Goal: Leave review/rating: Leave review/rating

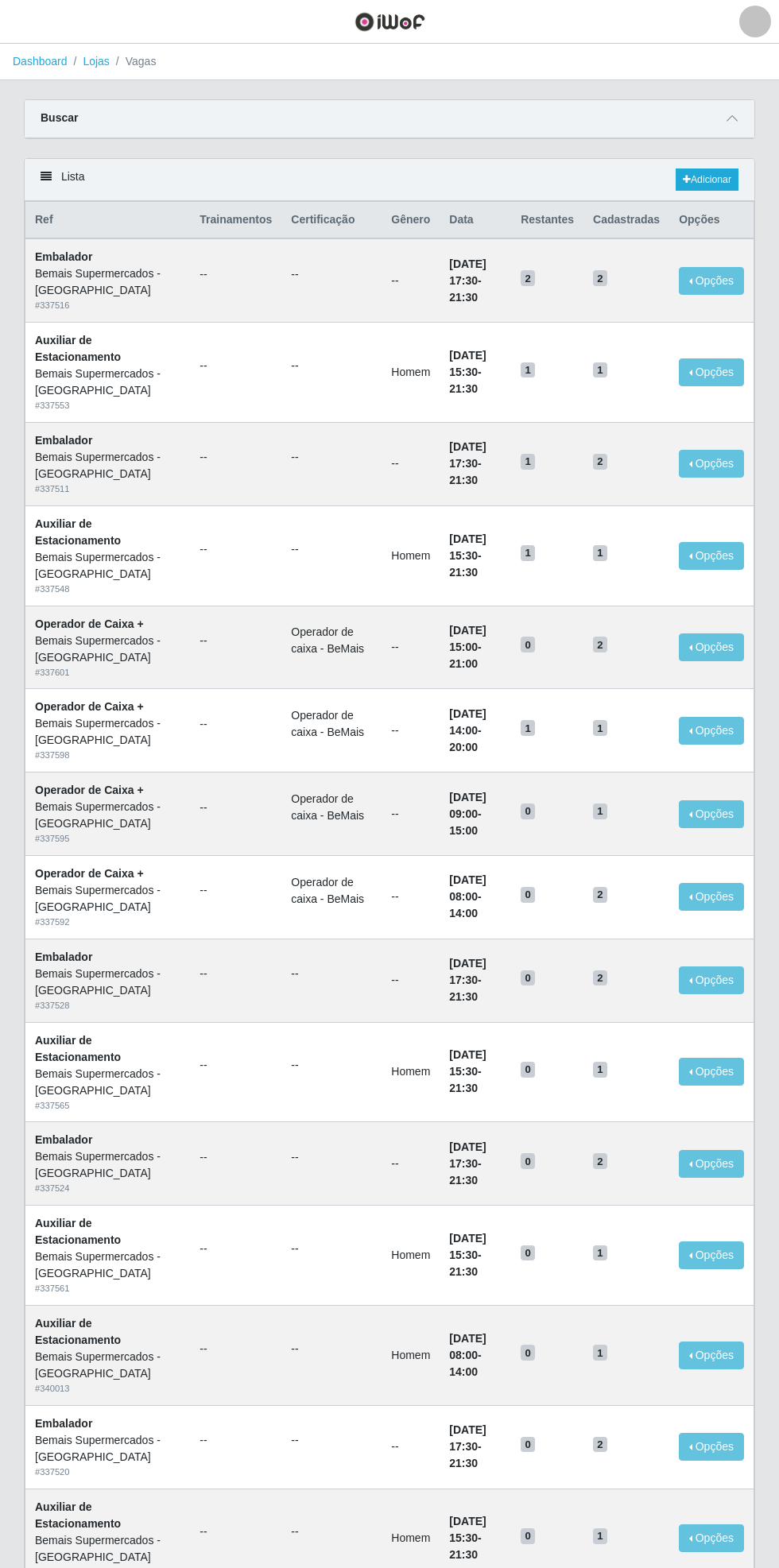
click at [29, 61] on link "Dashboard" at bounding box center [40, 61] width 55 height 13
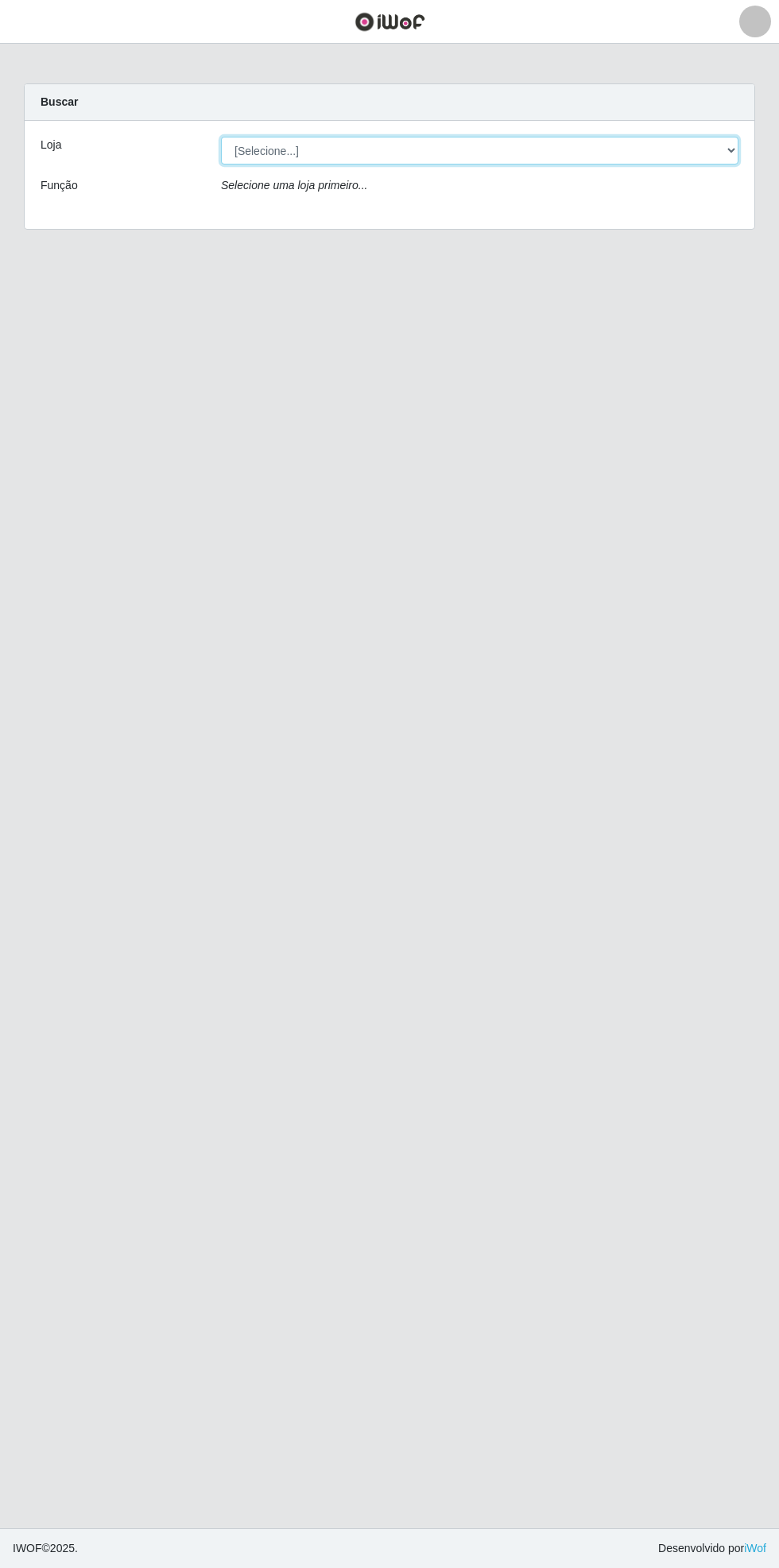
click at [738, 147] on select "[Selecione...] Bemais Supermercados - [GEOGRAPHIC_DATA]" at bounding box center [479, 150] width 517 height 28
select select "250"
click at [221, 137] on select "[Selecione...] Bemais Supermercados - [GEOGRAPHIC_DATA]" at bounding box center [479, 150] width 517 height 28
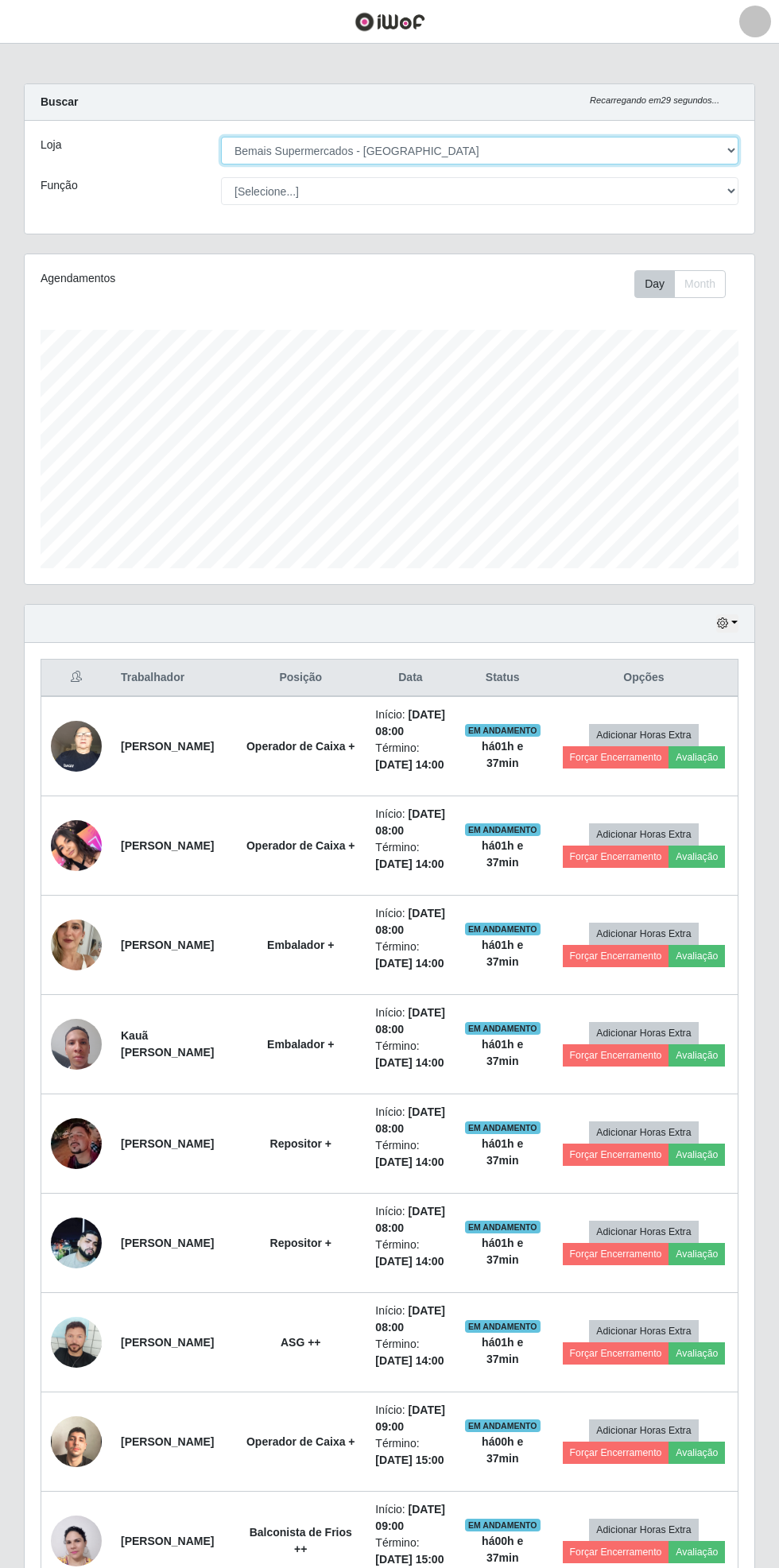
scroll to position [329, 730]
click at [84, 879] on img at bounding box center [76, 845] width 51 height 67
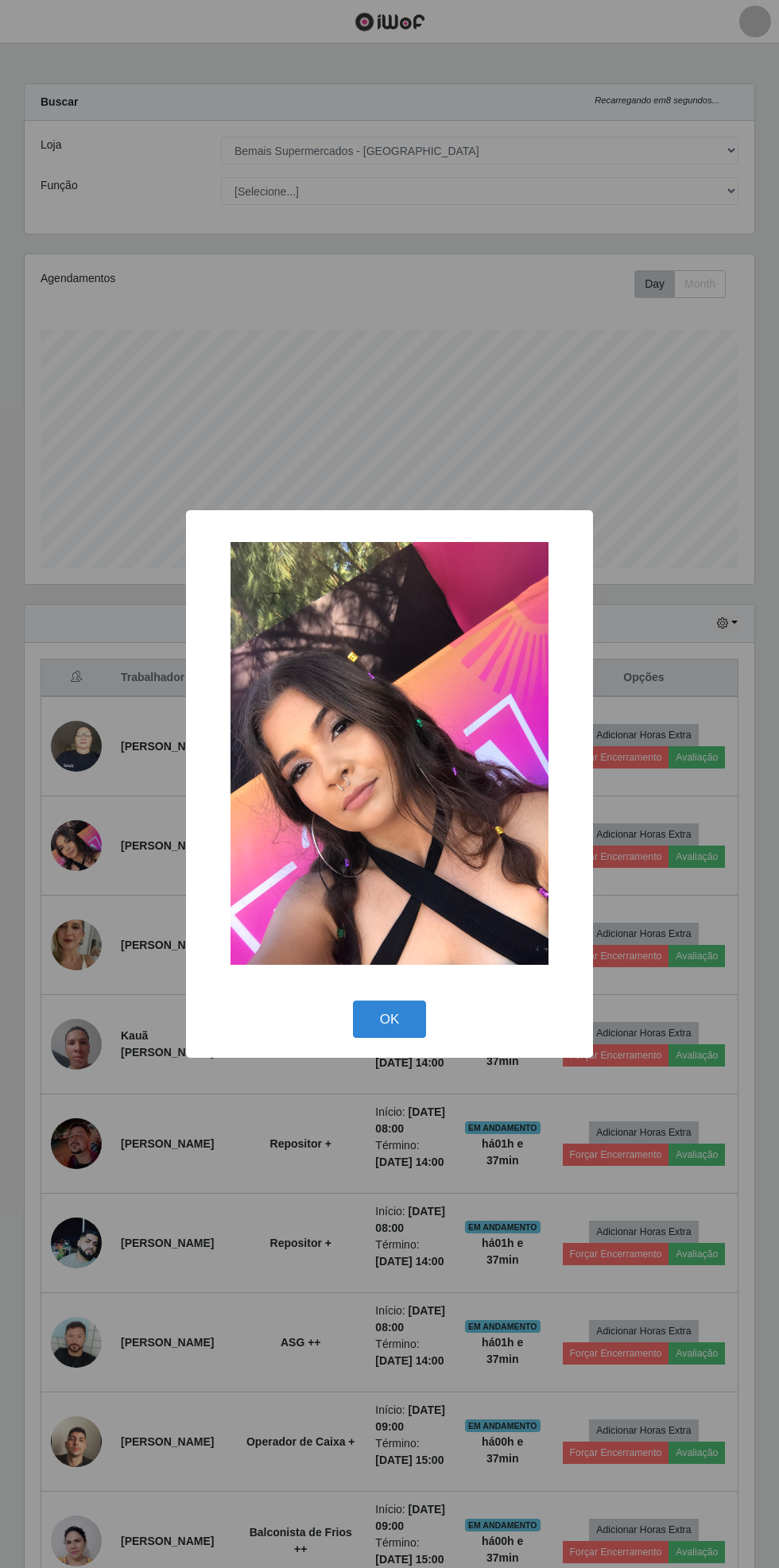
click at [417, 1029] on button "OK" at bounding box center [390, 1019] width 74 height 38
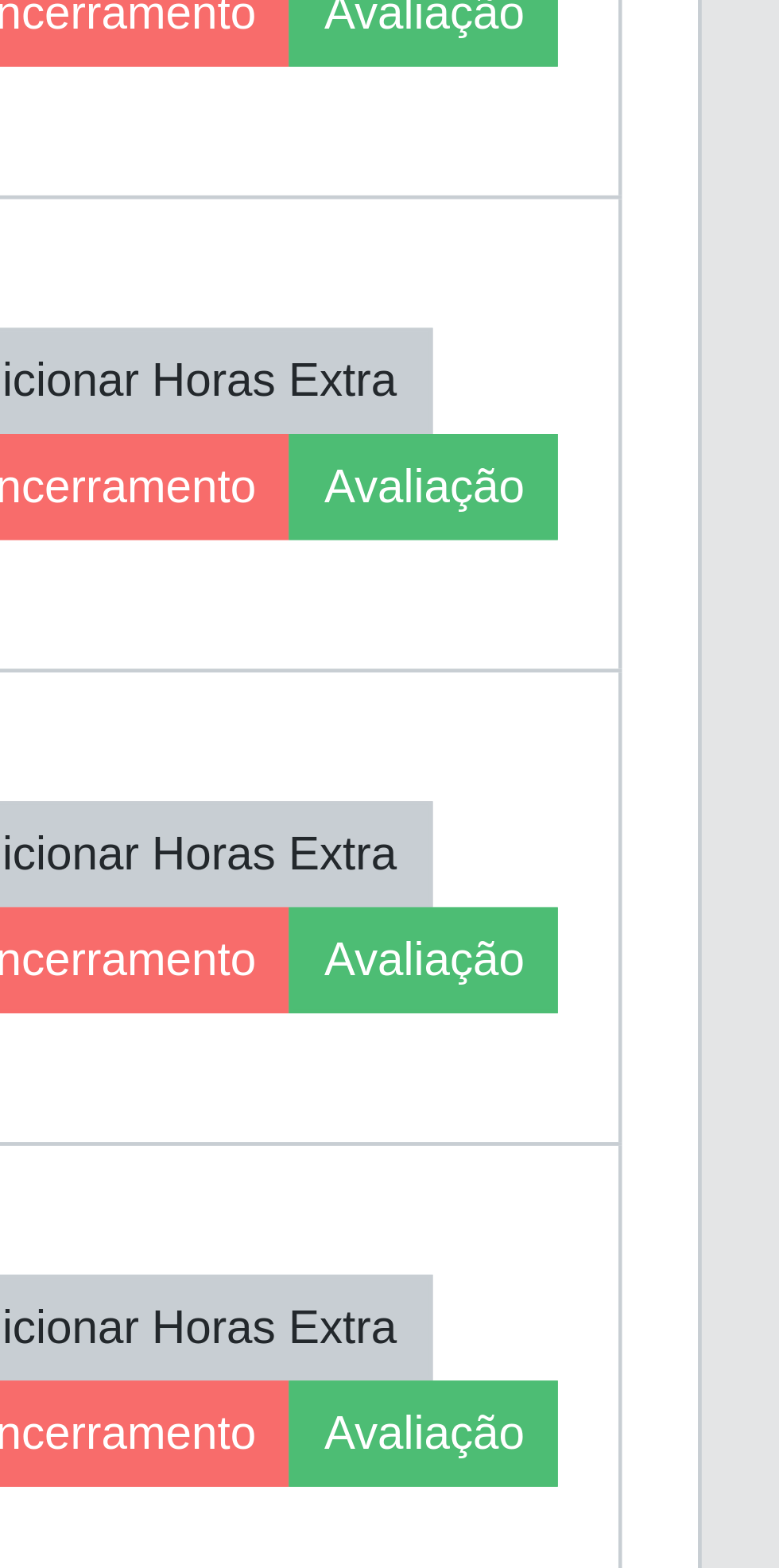
scroll to position [314, 0]
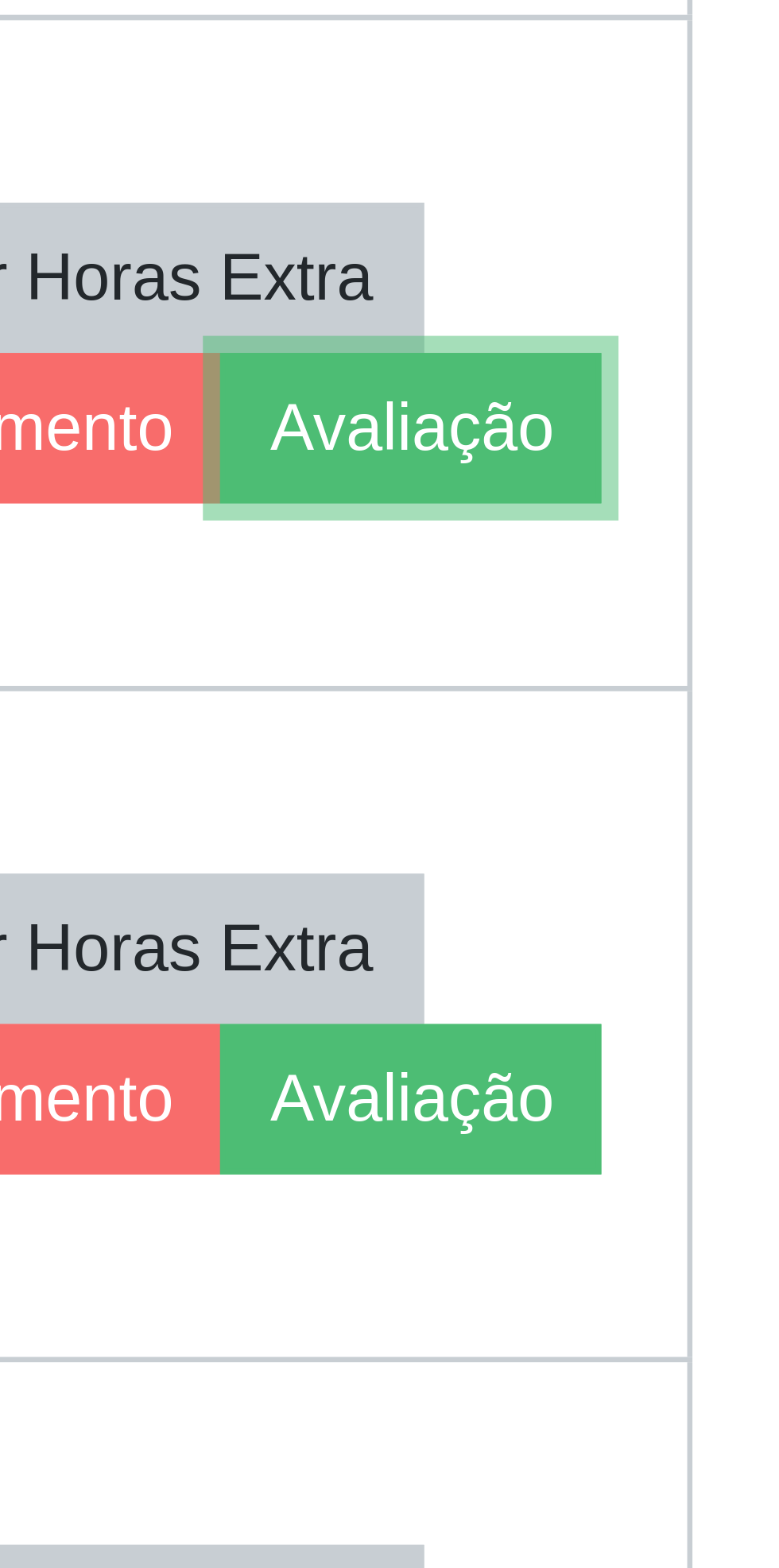
click at [699, 554] on button "Avaliação" at bounding box center [696, 542] width 57 height 22
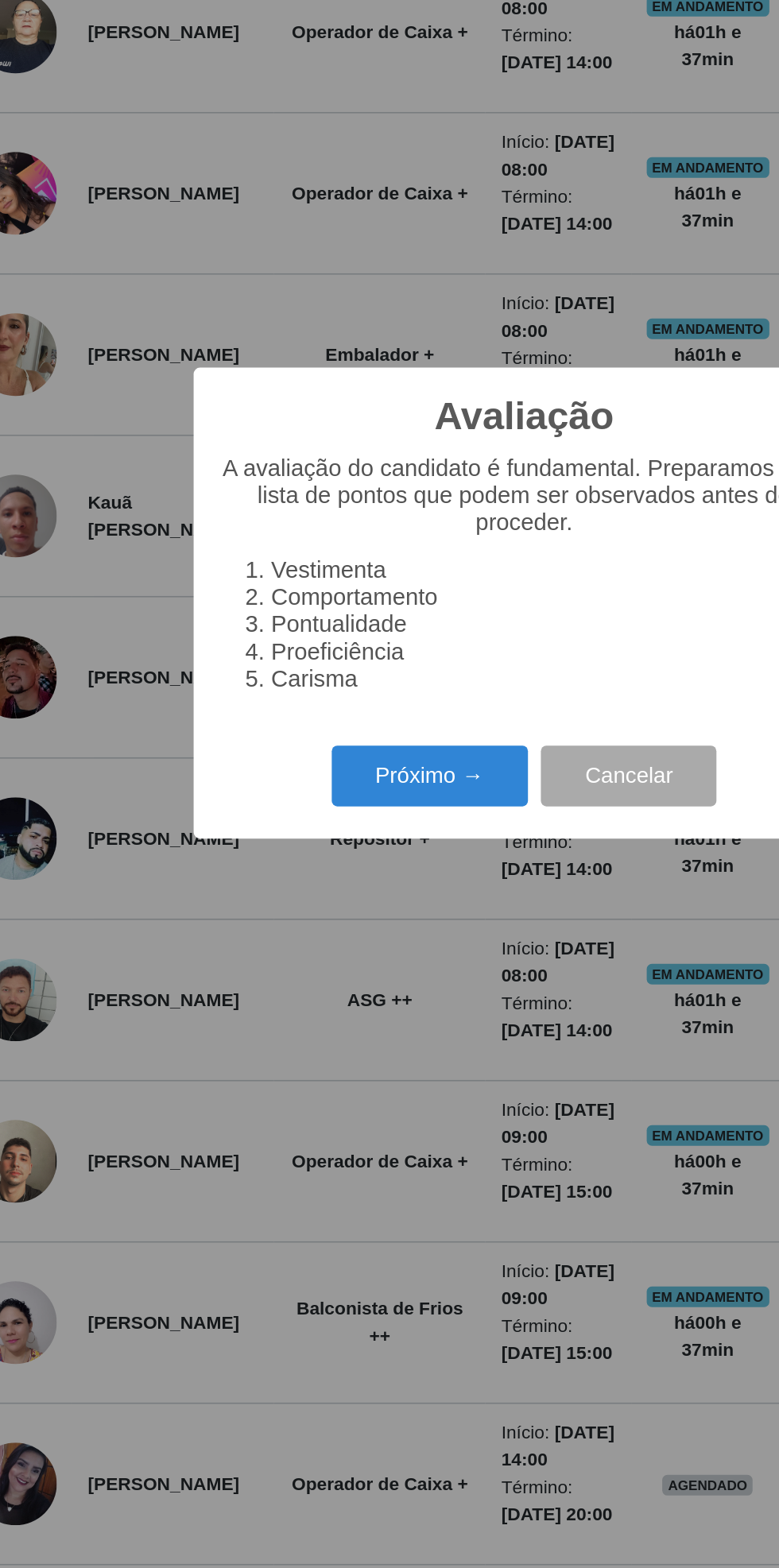
click at [337, 890] on button "Próximo →" at bounding box center [331, 891] width 121 height 38
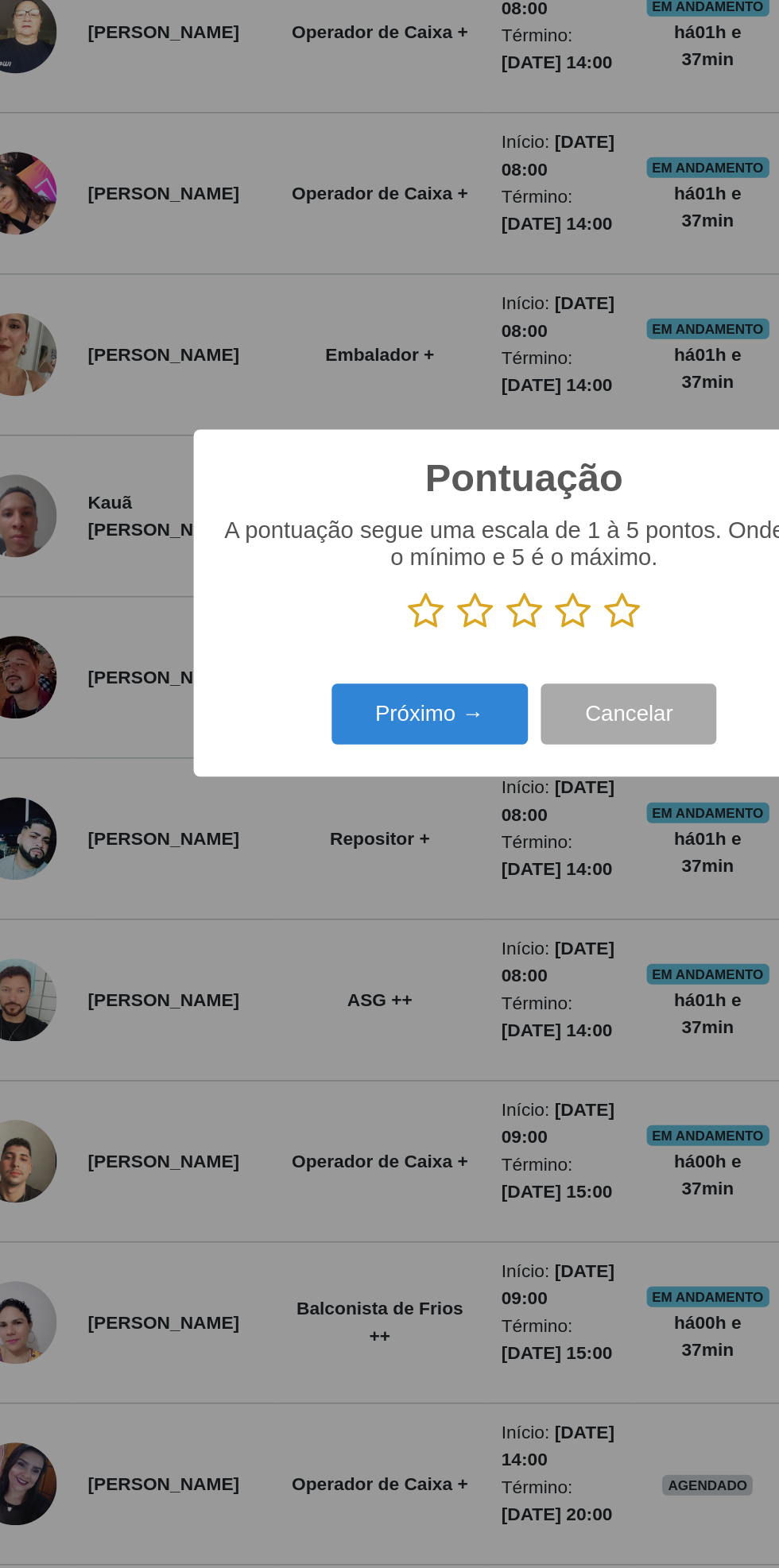
click at [324, 792] on icon at bounding box center [328, 789] width 22 height 24
click at [318, 801] on input "radio" at bounding box center [318, 801] width 0 height 0
click at [336, 858] on button "Próximo →" at bounding box center [331, 853] width 121 height 38
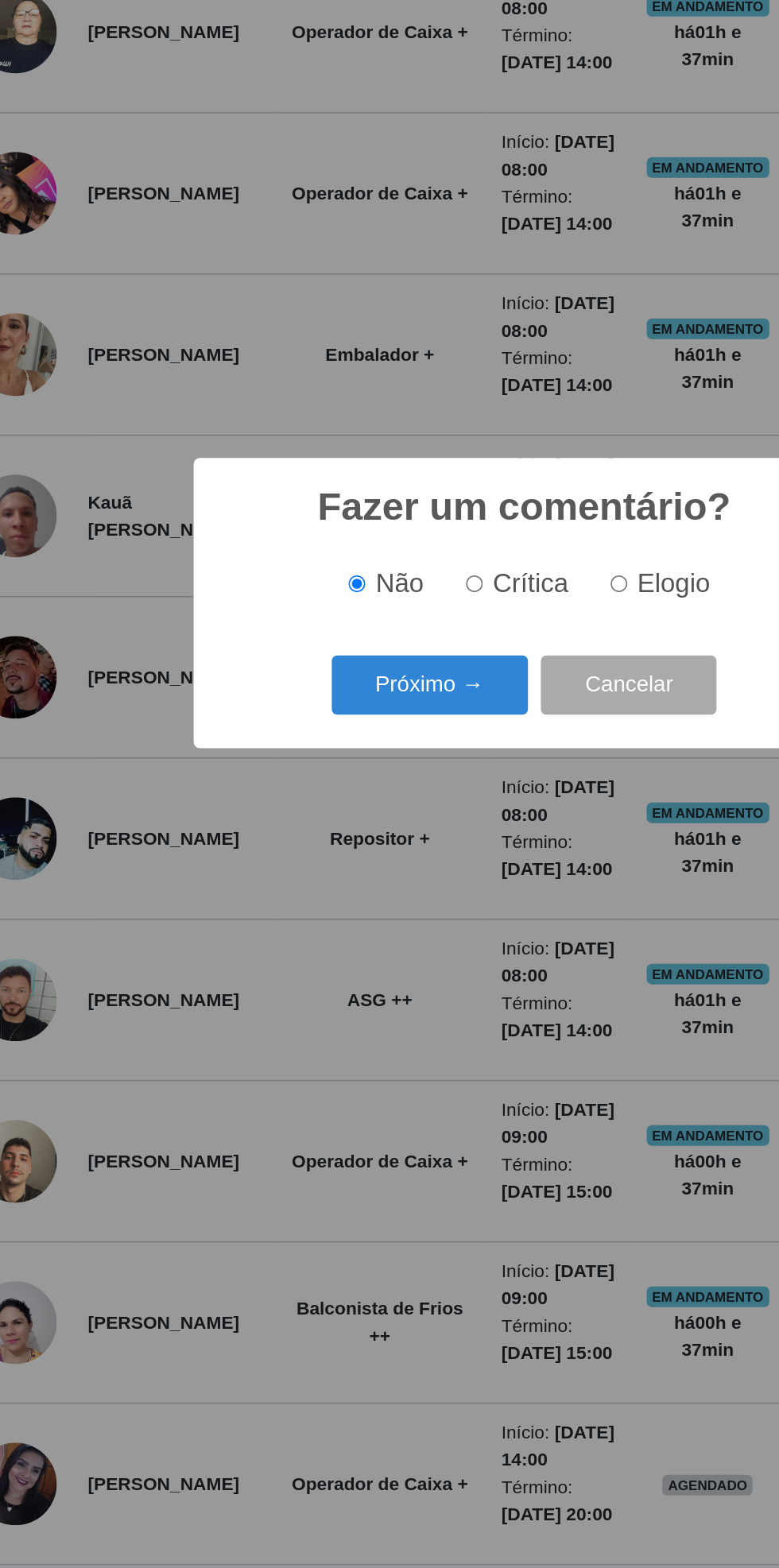
click at [364, 775] on input "Crítica" at bounding box center [358, 771] width 10 height 10
radio input "true"
click at [358, 834] on button "Próximo →" at bounding box center [331, 835] width 121 height 38
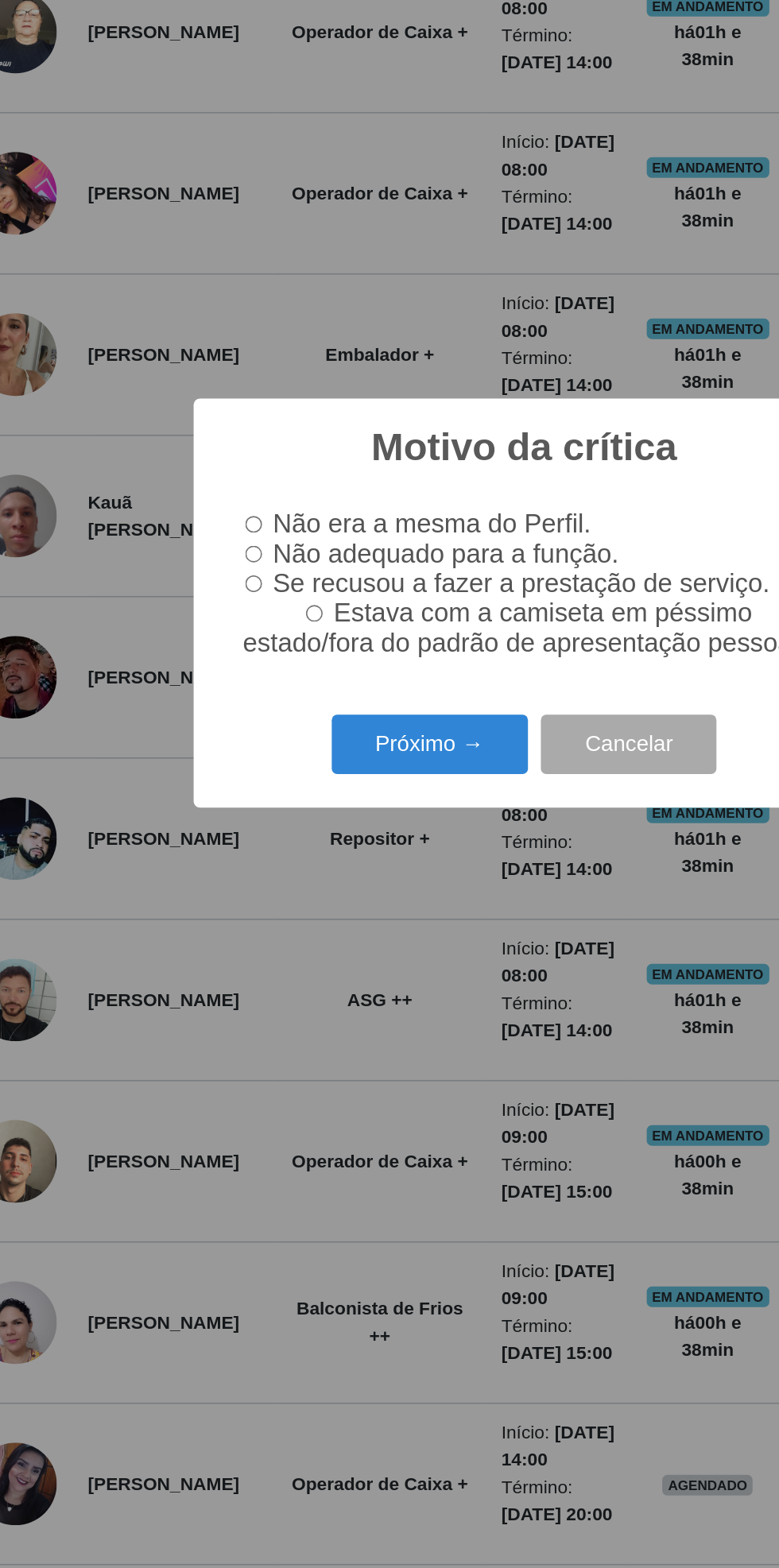
click at [260, 791] on input "Estava com a camiseta em péssimo estado/fora do padrão de apresentação pessoal." at bounding box center [260, 790] width 10 height 10
radio input "true"
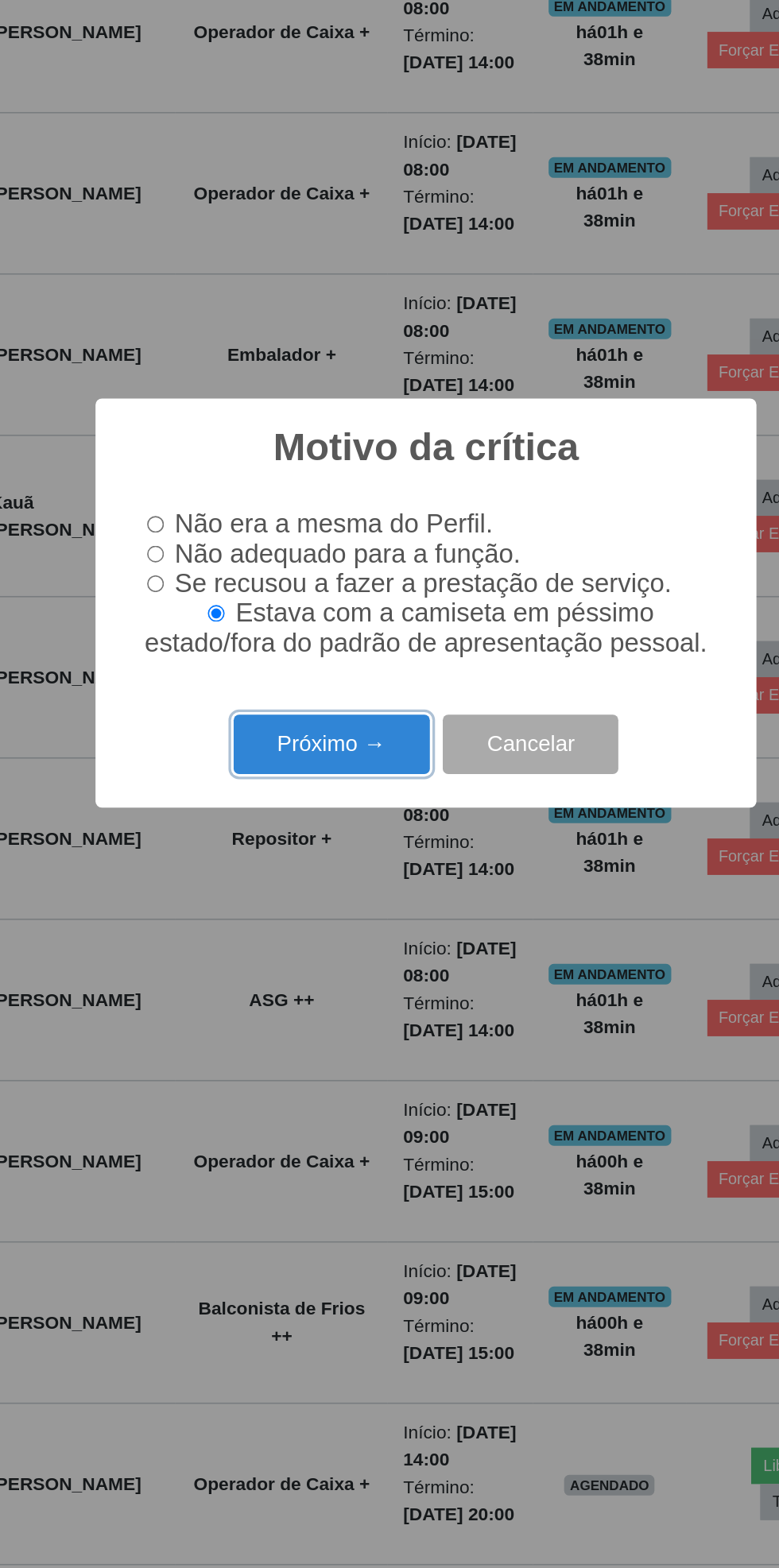
click at [338, 871] on button "Próximo →" at bounding box center [331, 872] width 121 height 38
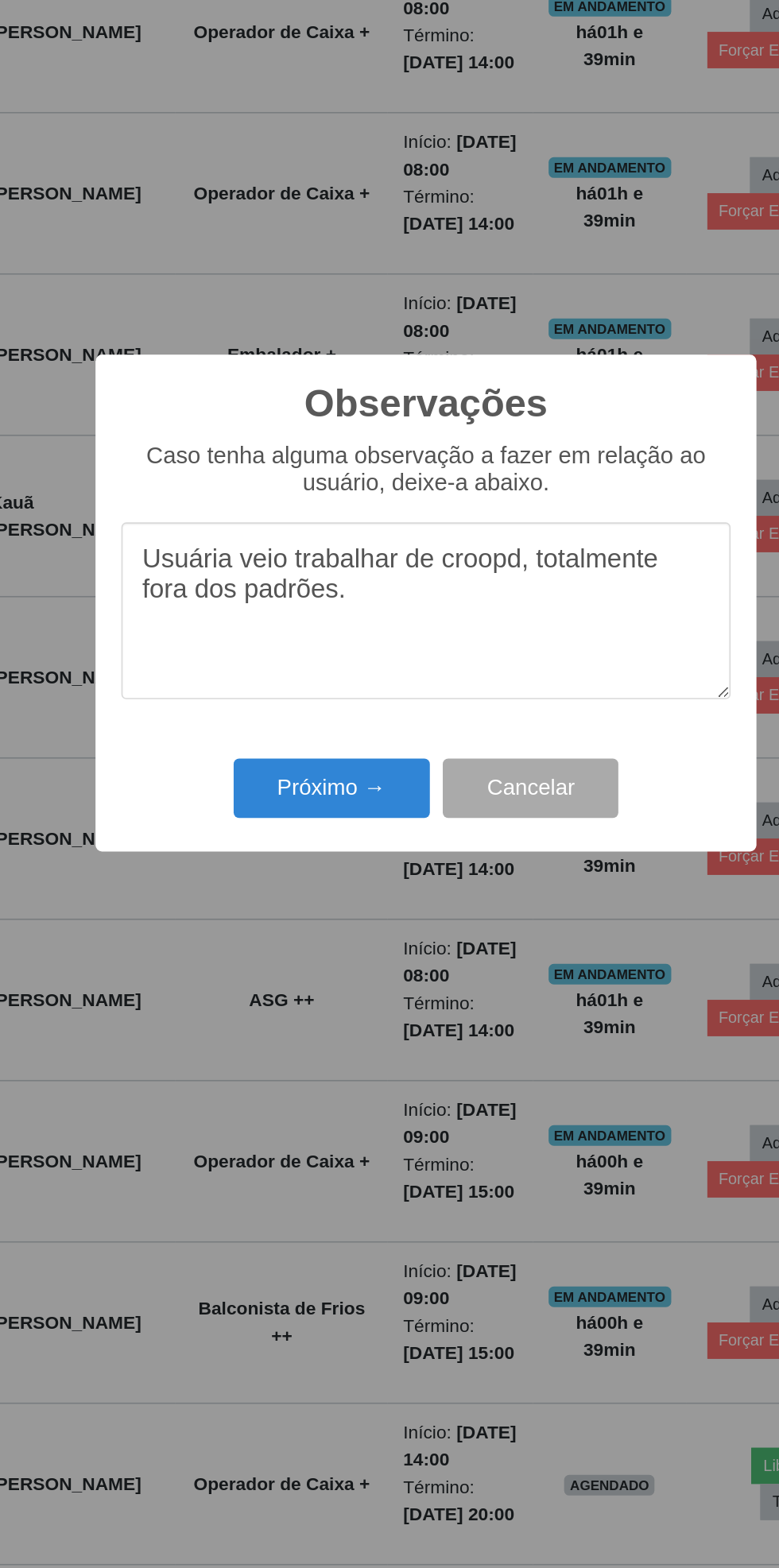
type textarea "Usuária veio trabalhar de croopd, totalmente fora dos padrões."
click at [332, 907] on button "Próximo →" at bounding box center [331, 899] width 121 height 38
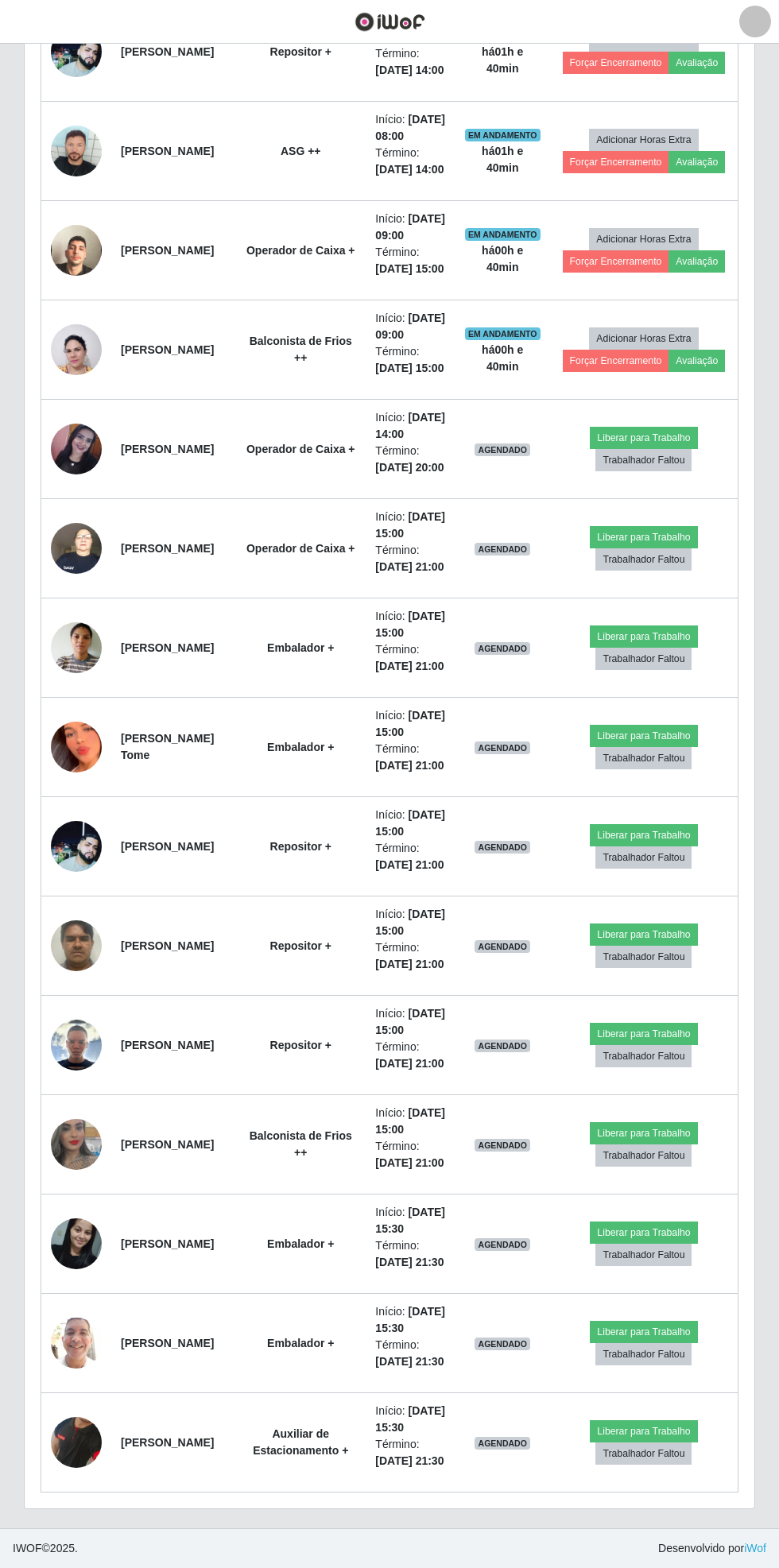
scroll to position [1852, 0]
click at [67, 1099] on img at bounding box center [76, 1144] width 51 height 91
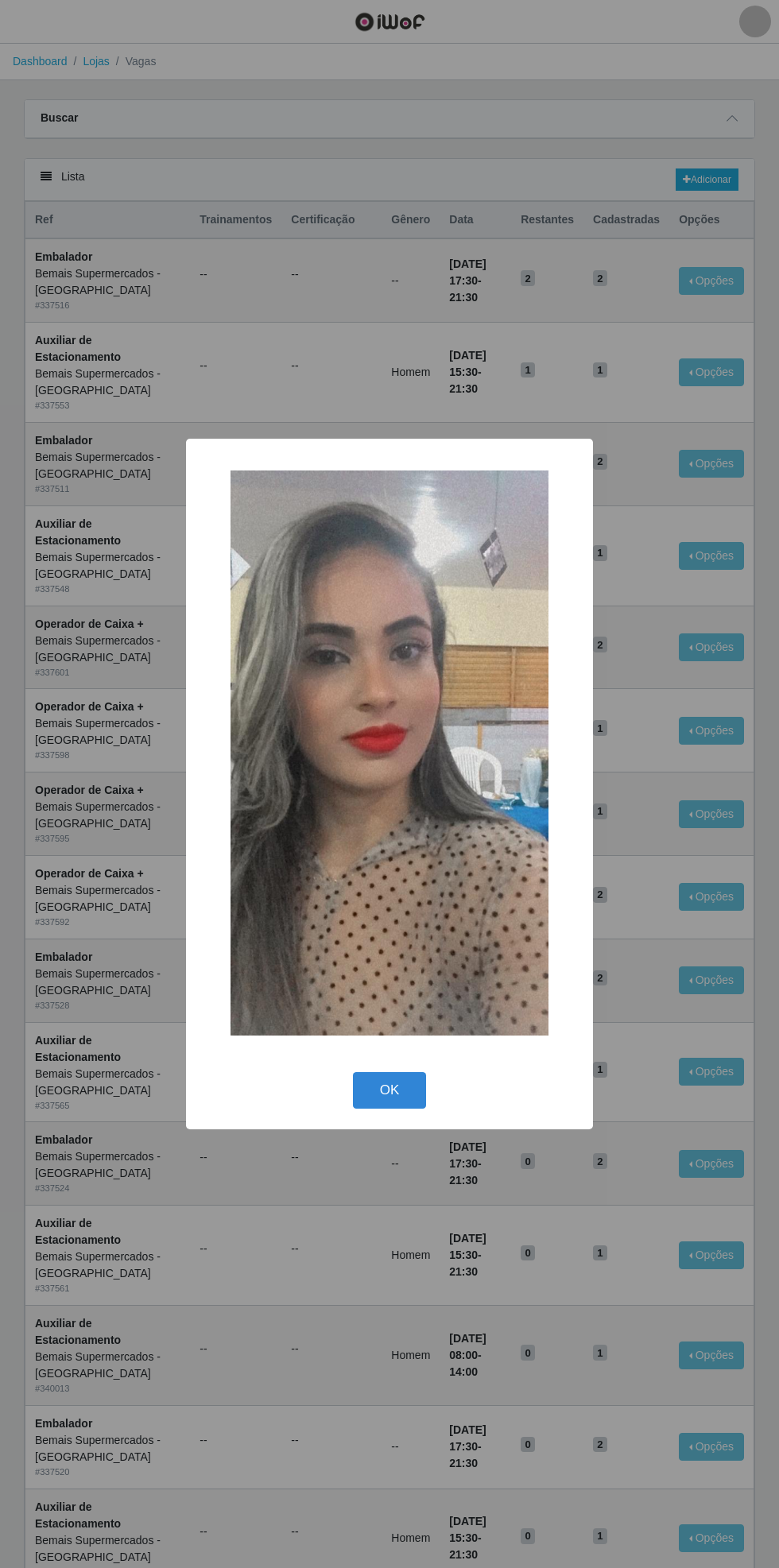
click at [398, 1090] on button "OK" at bounding box center [390, 1091] width 74 height 38
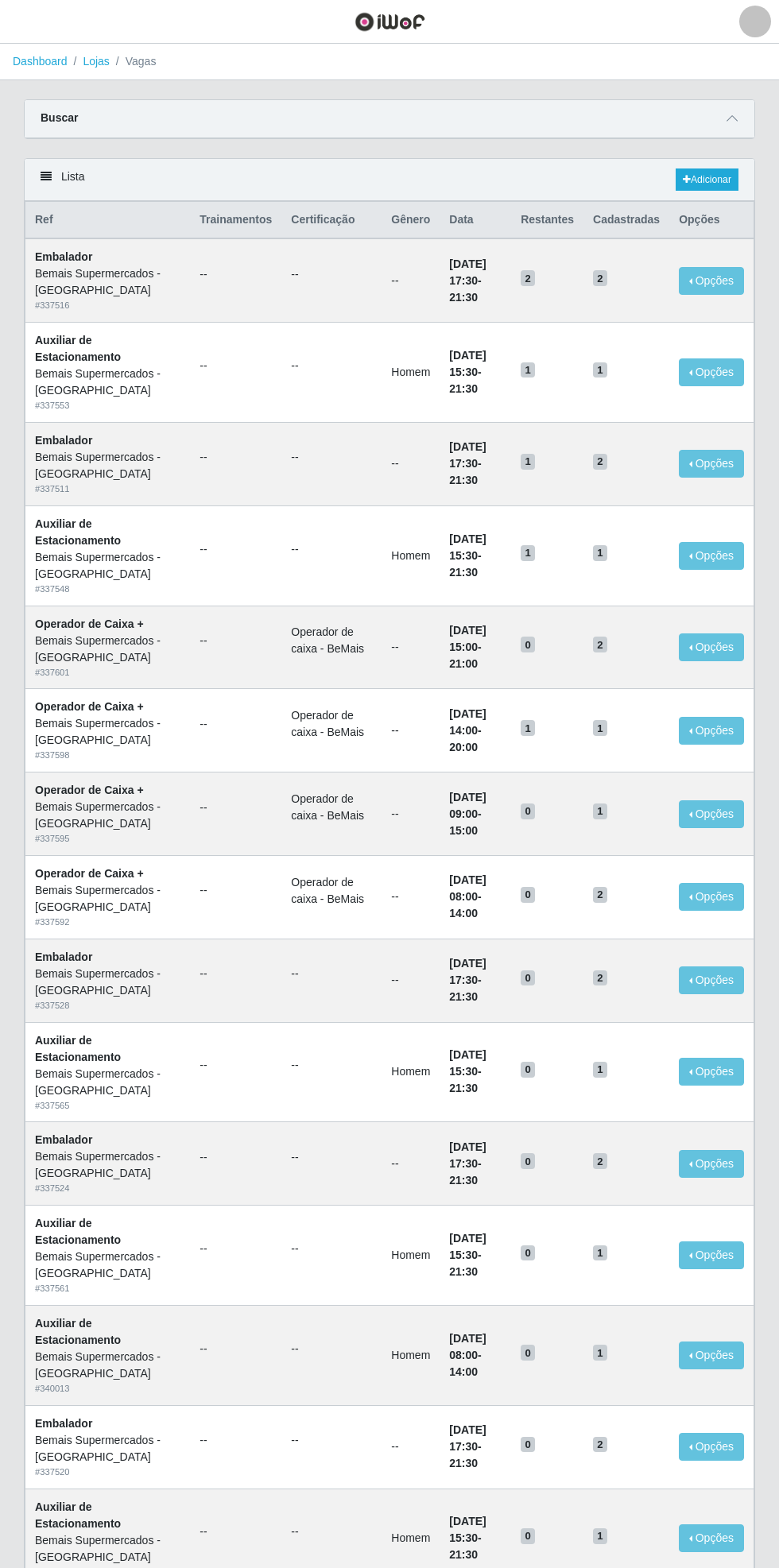
click at [336, 1350] on ul "--" at bounding box center [331, 1348] width 81 height 17
click at [29, 61] on link "Dashboard" at bounding box center [40, 61] width 55 height 13
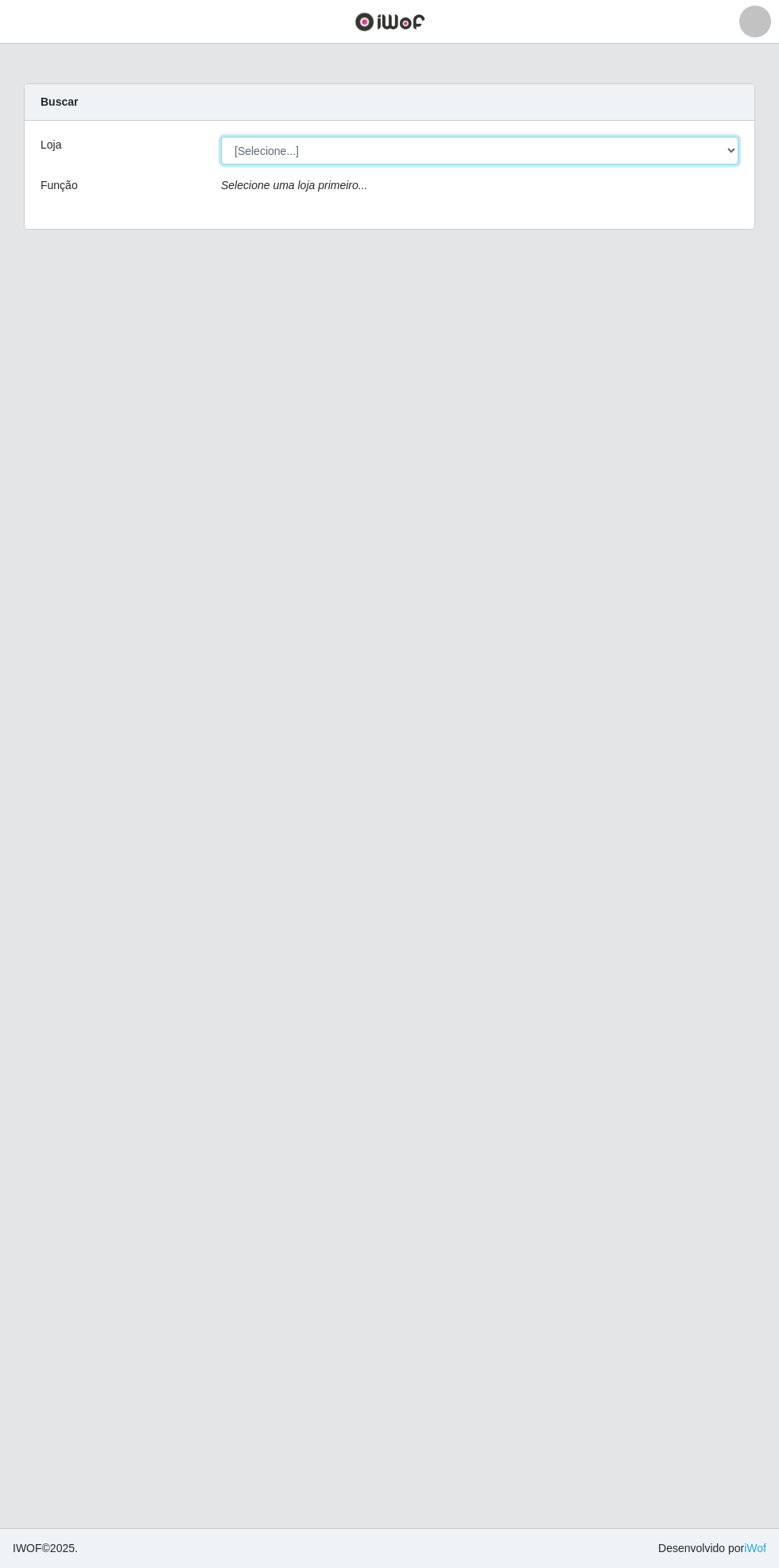
click at [736, 150] on select "[Selecione...] Bemais Supermercados - [GEOGRAPHIC_DATA]" at bounding box center [479, 150] width 517 height 28
select select "250"
click at [221, 137] on select "[Selecione...] Bemais Supermercados - [GEOGRAPHIC_DATA]" at bounding box center [479, 150] width 517 height 28
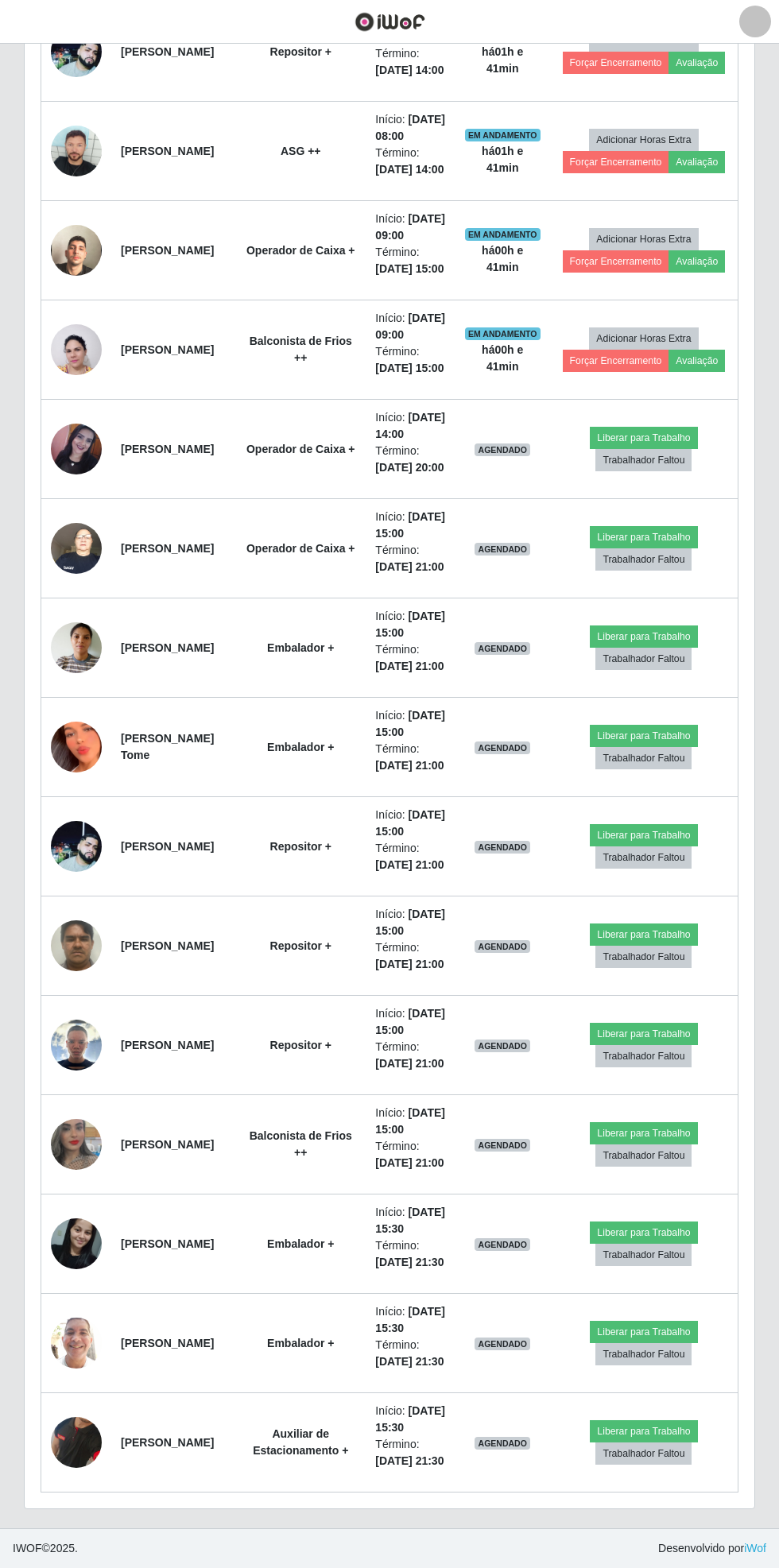
scroll to position [1852, 0]
click at [67, 1438] on img at bounding box center [76, 1443] width 51 height 104
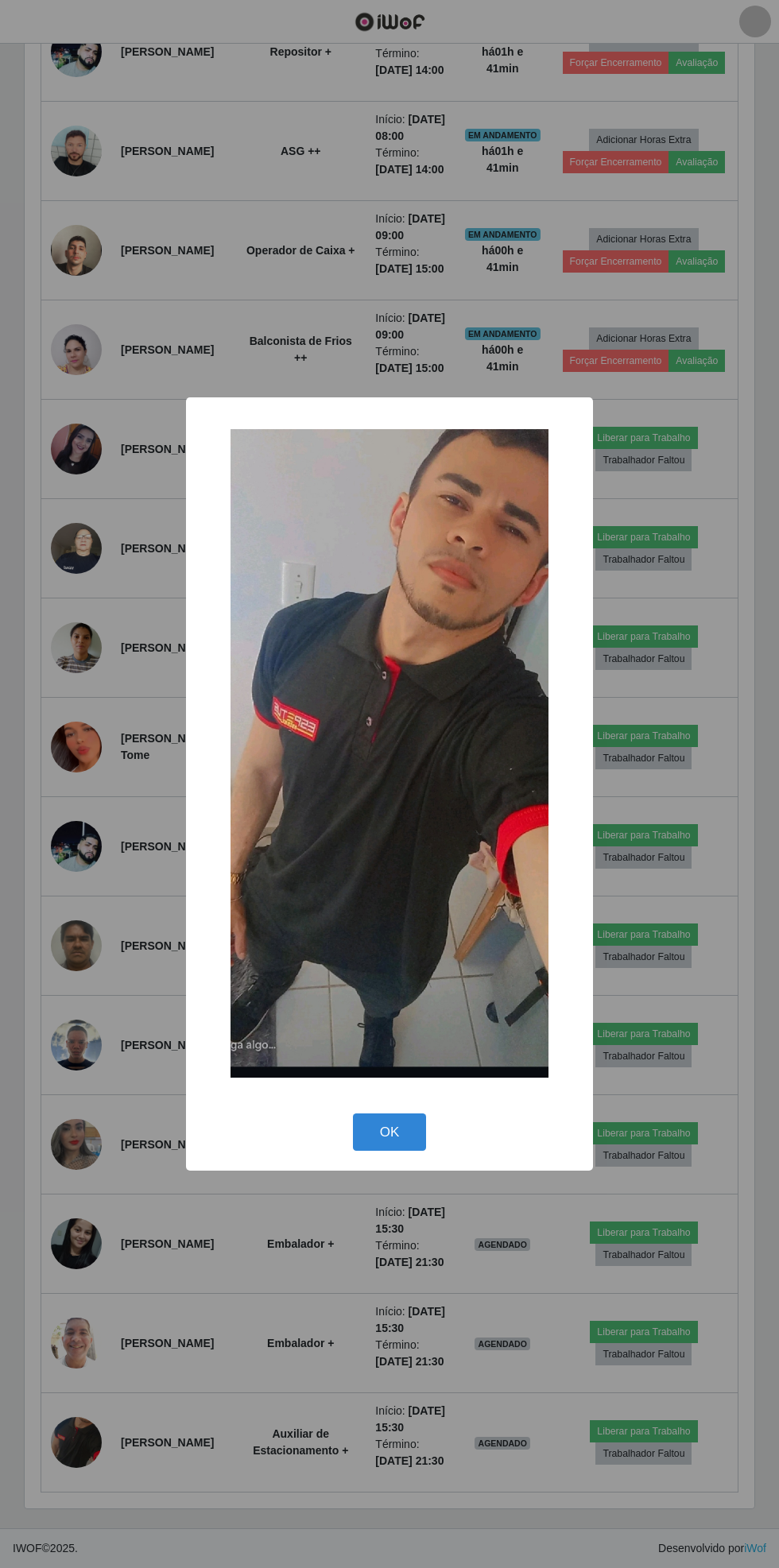
click at [396, 1137] on button "OK" at bounding box center [390, 1133] width 74 height 38
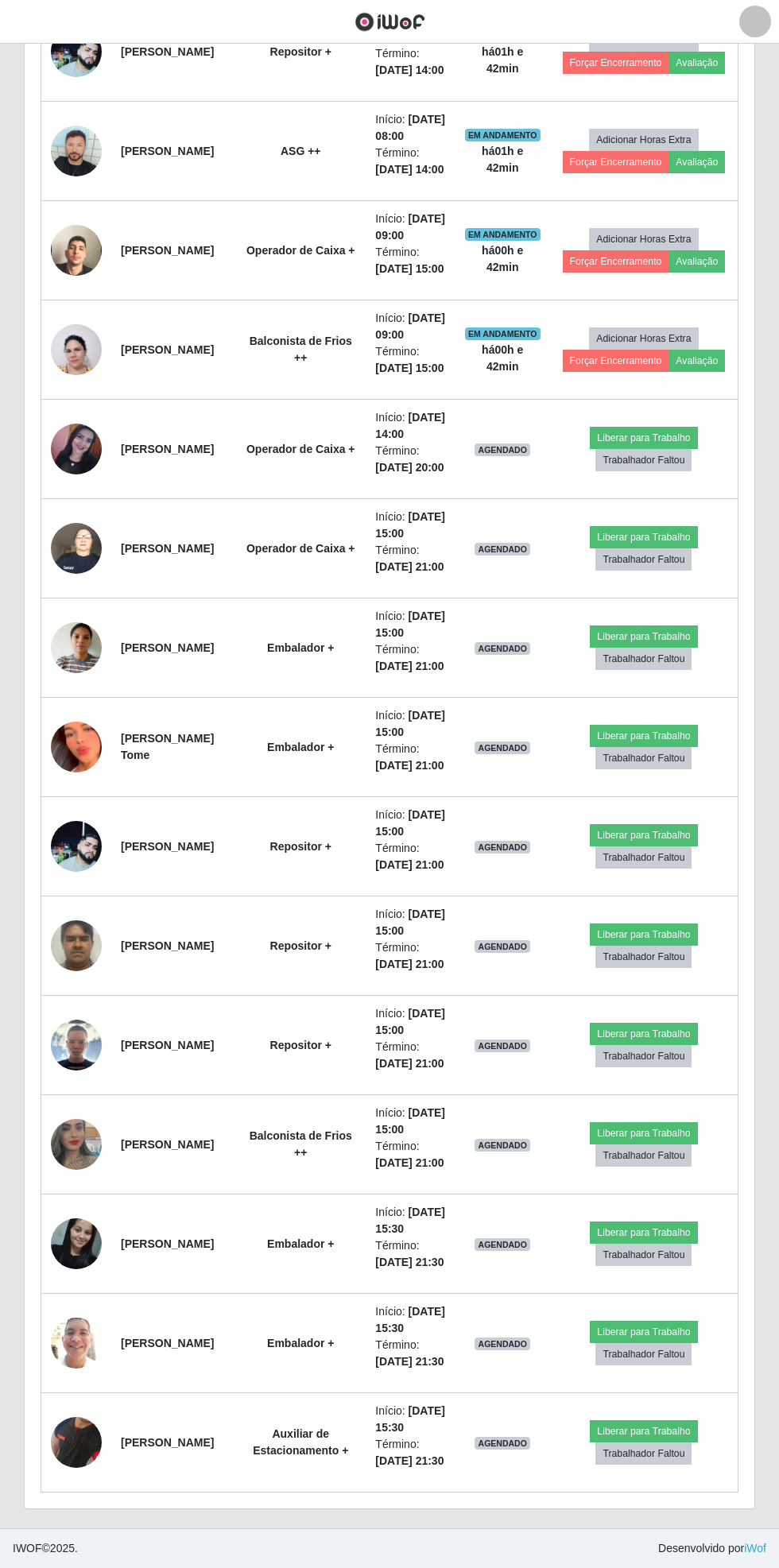
click at [66, 1309] on img at bounding box center [76, 1342] width 51 height 67
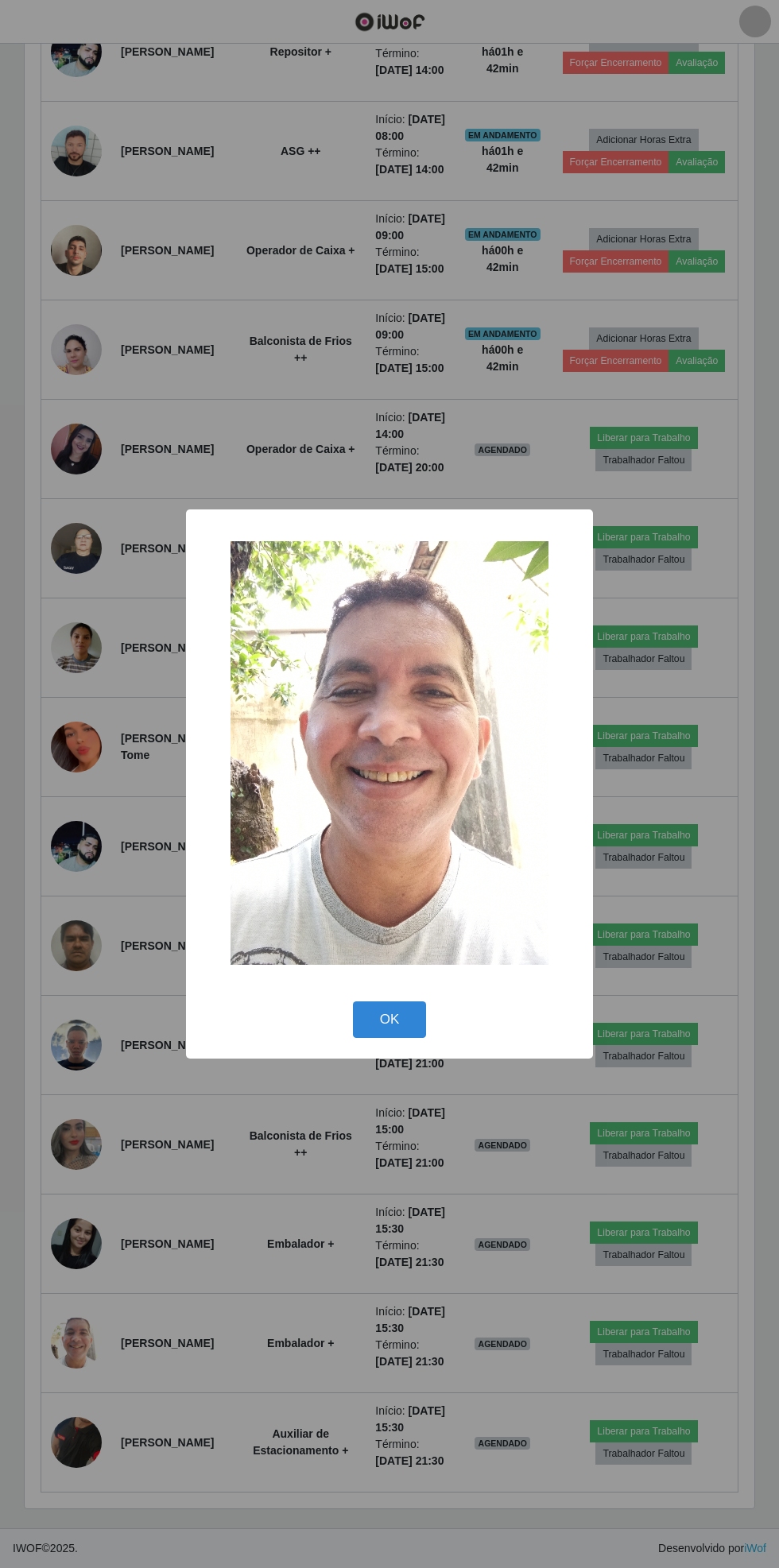
click at [387, 1002] on button "OK" at bounding box center [390, 1020] width 74 height 38
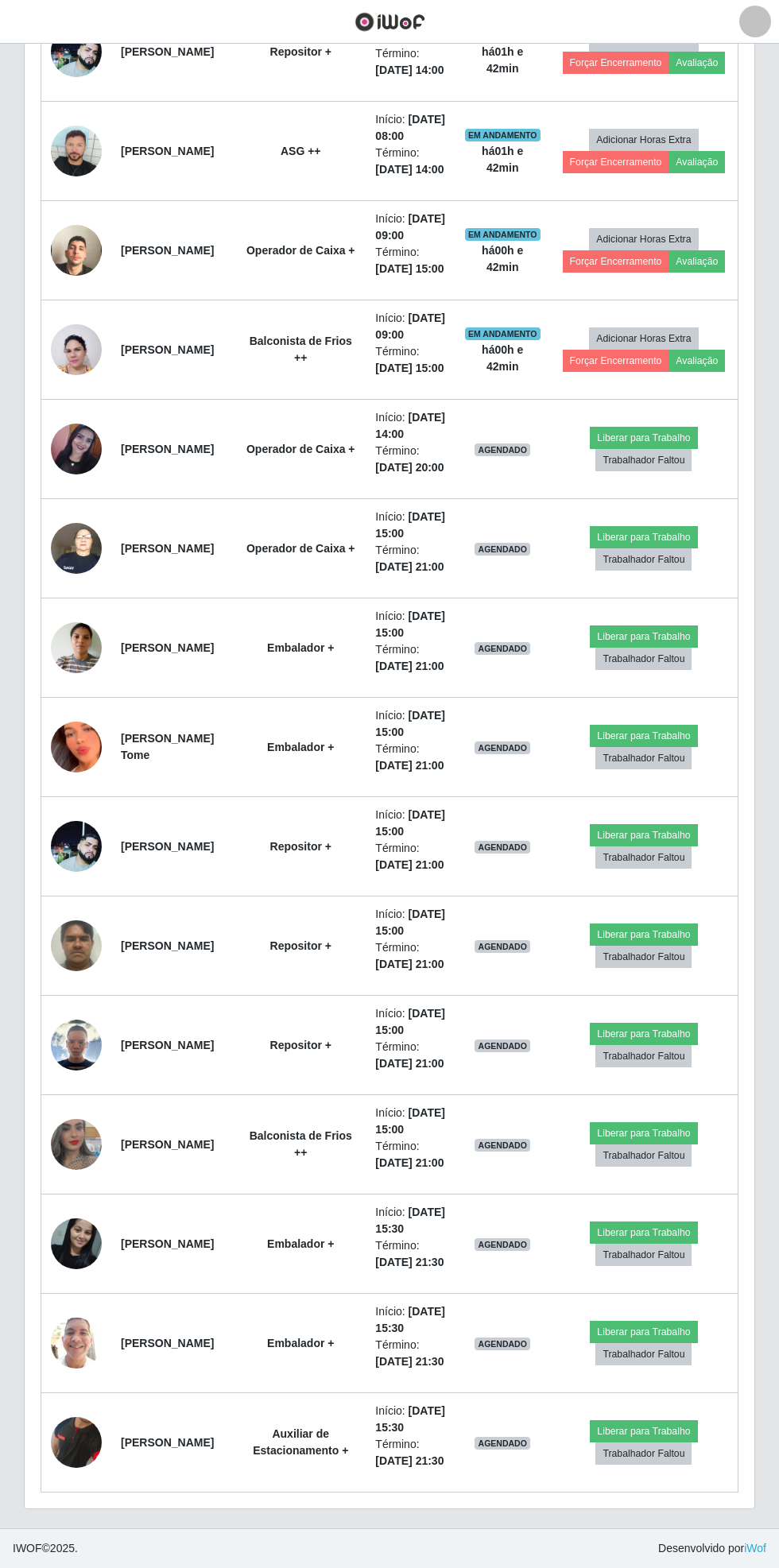
click at [71, 1019] on img at bounding box center [76, 1044] width 51 height 51
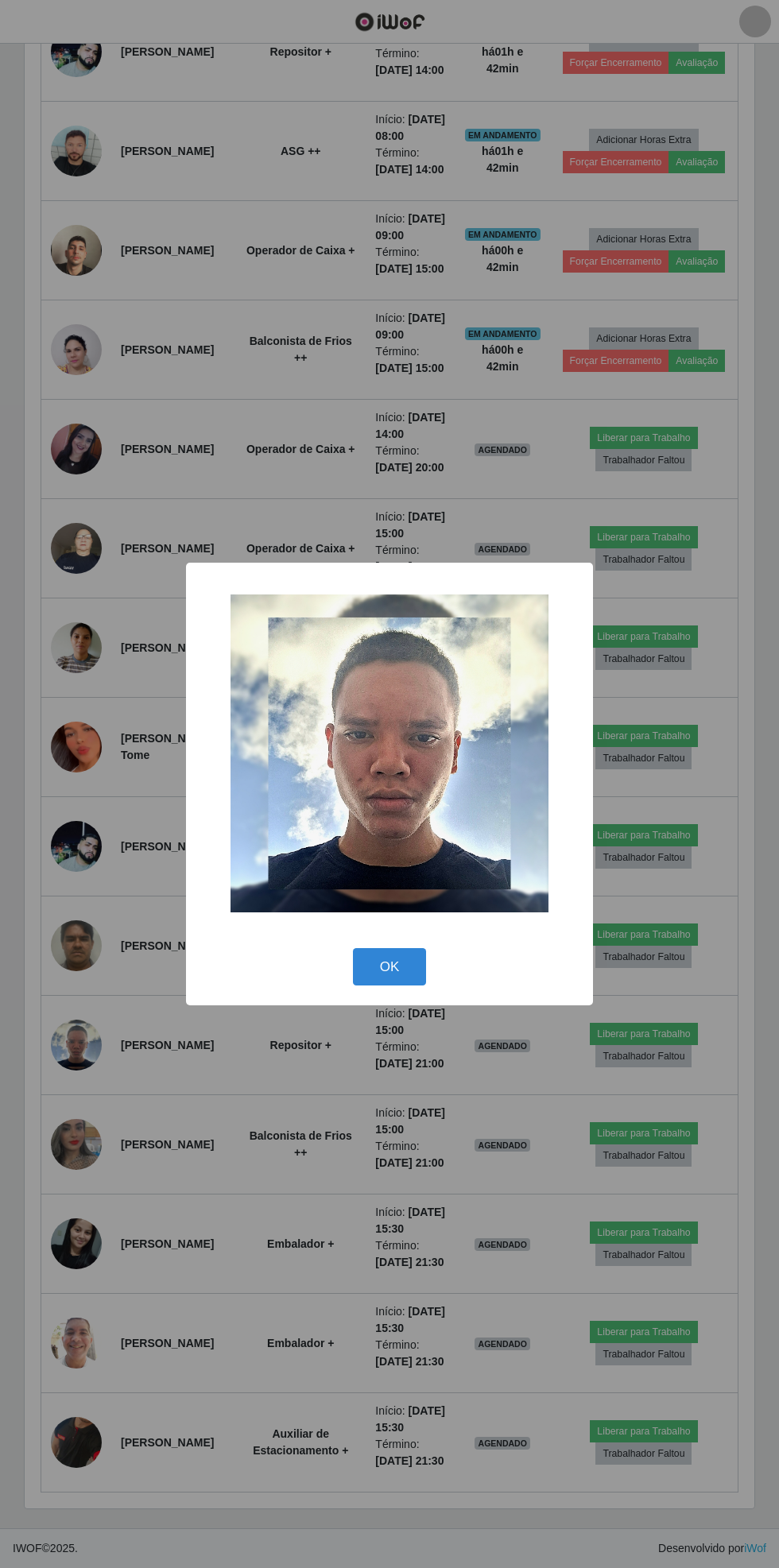
click at [393, 960] on button "OK" at bounding box center [390, 967] width 74 height 38
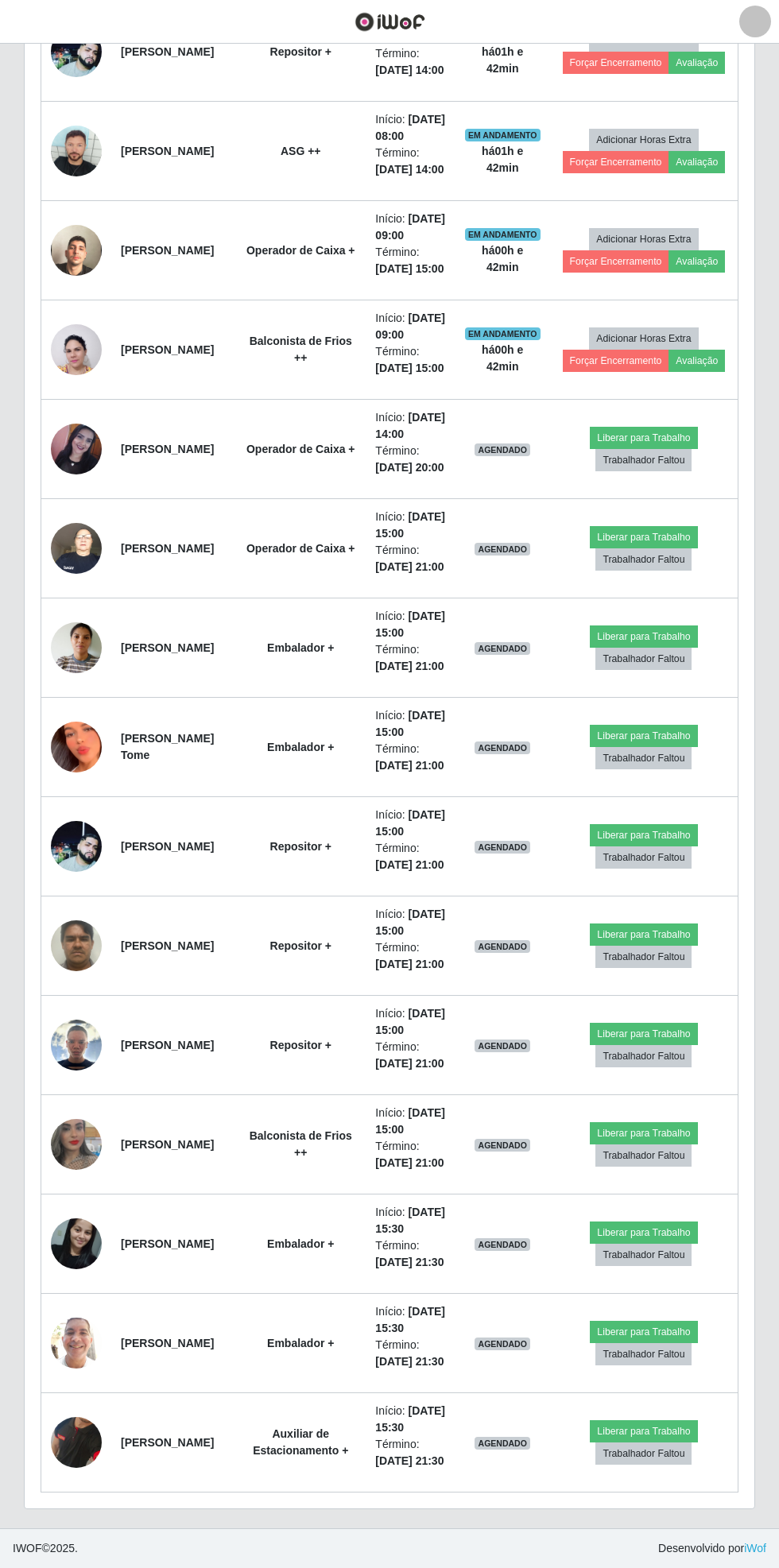
click at [77, 911] on img at bounding box center [76, 945] width 51 height 67
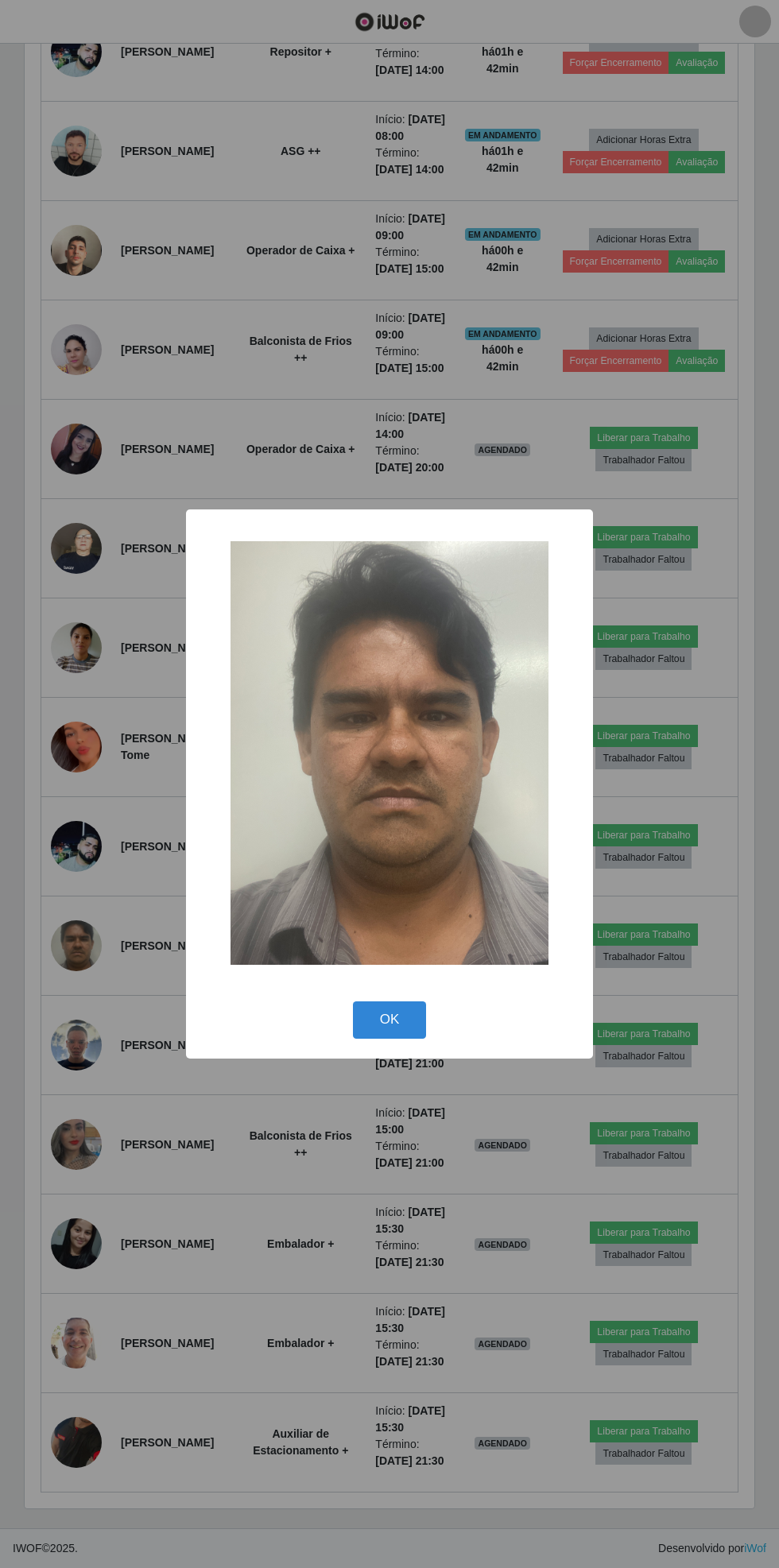
click at [391, 1001] on button "OK" at bounding box center [390, 1020] width 74 height 38
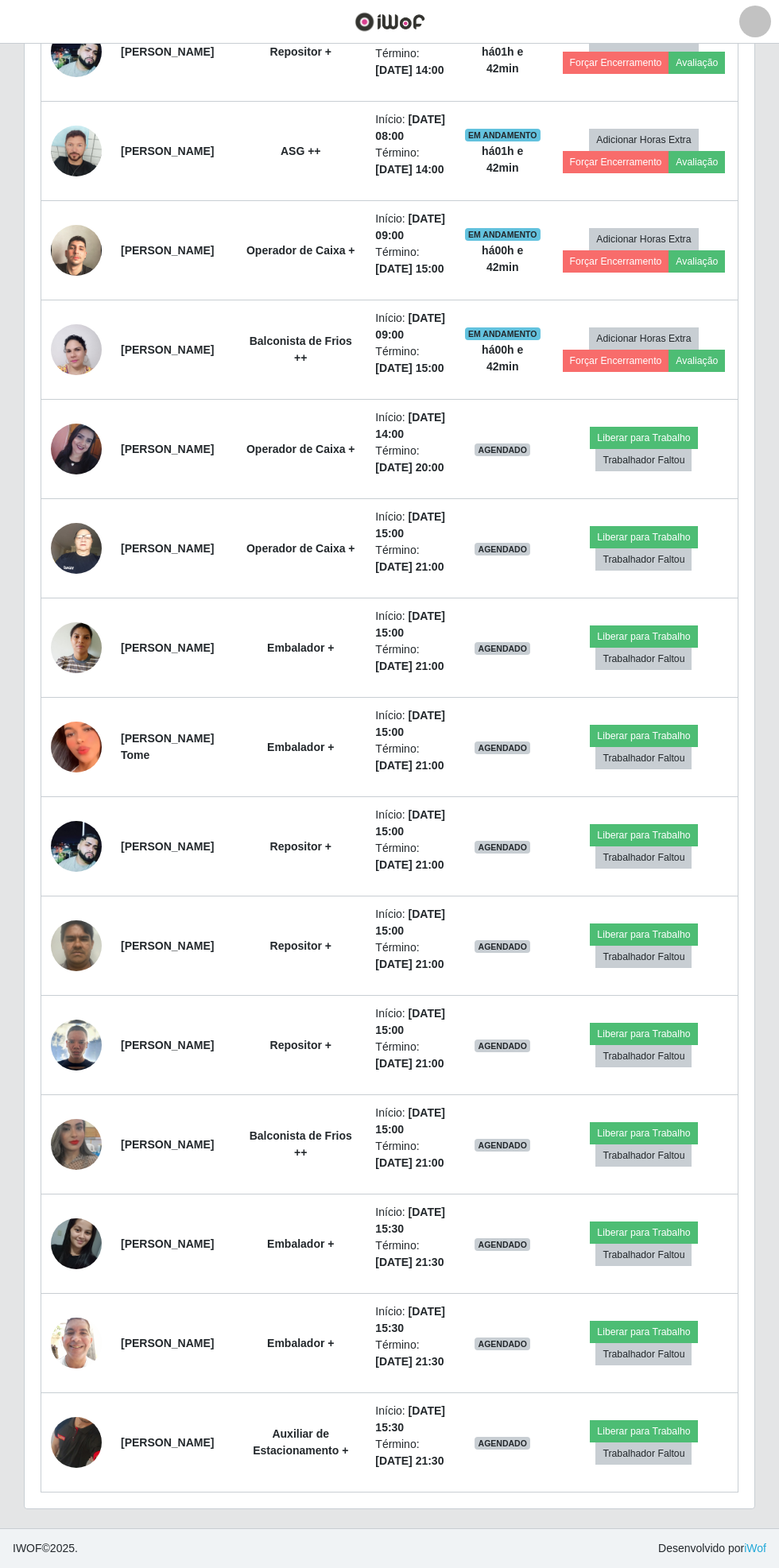
click at [68, 820] on img at bounding box center [76, 846] width 51 height 51
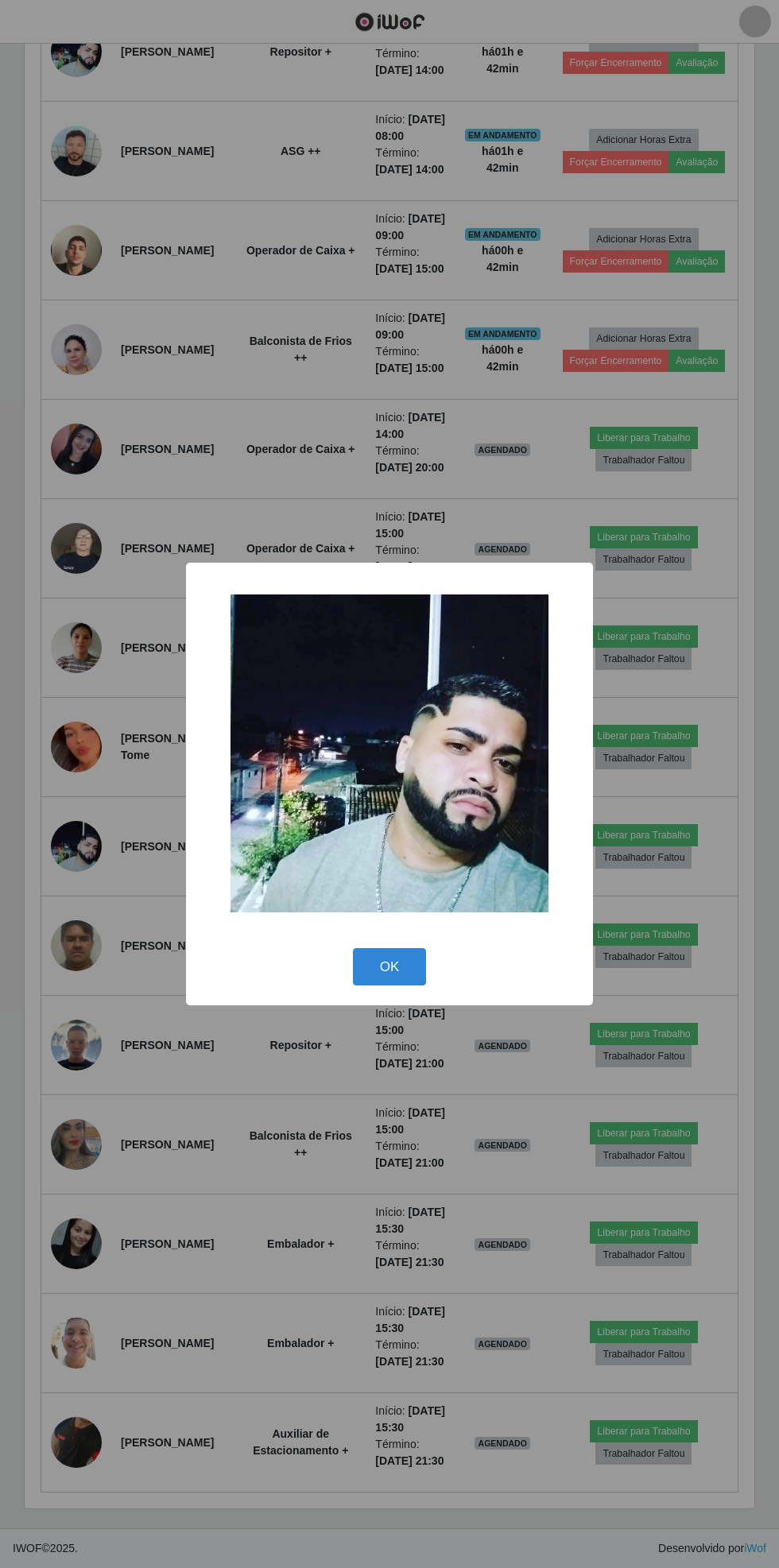
click at [390, 966] on button "OK" at bounding box center [390, 967] width 74 height 38
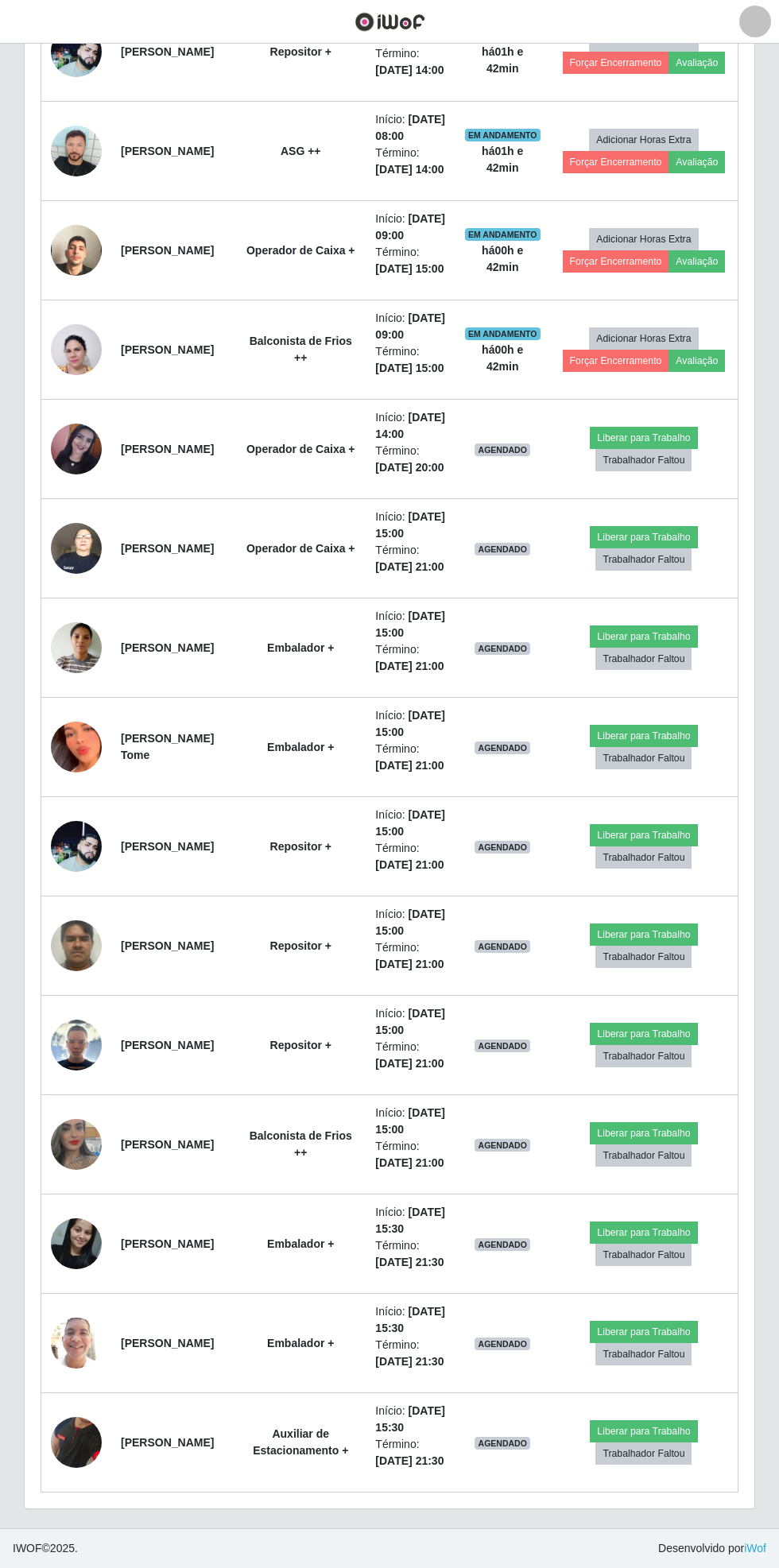
click at [70, 692] on img at bounding box center [76, 747] width 51 height 111
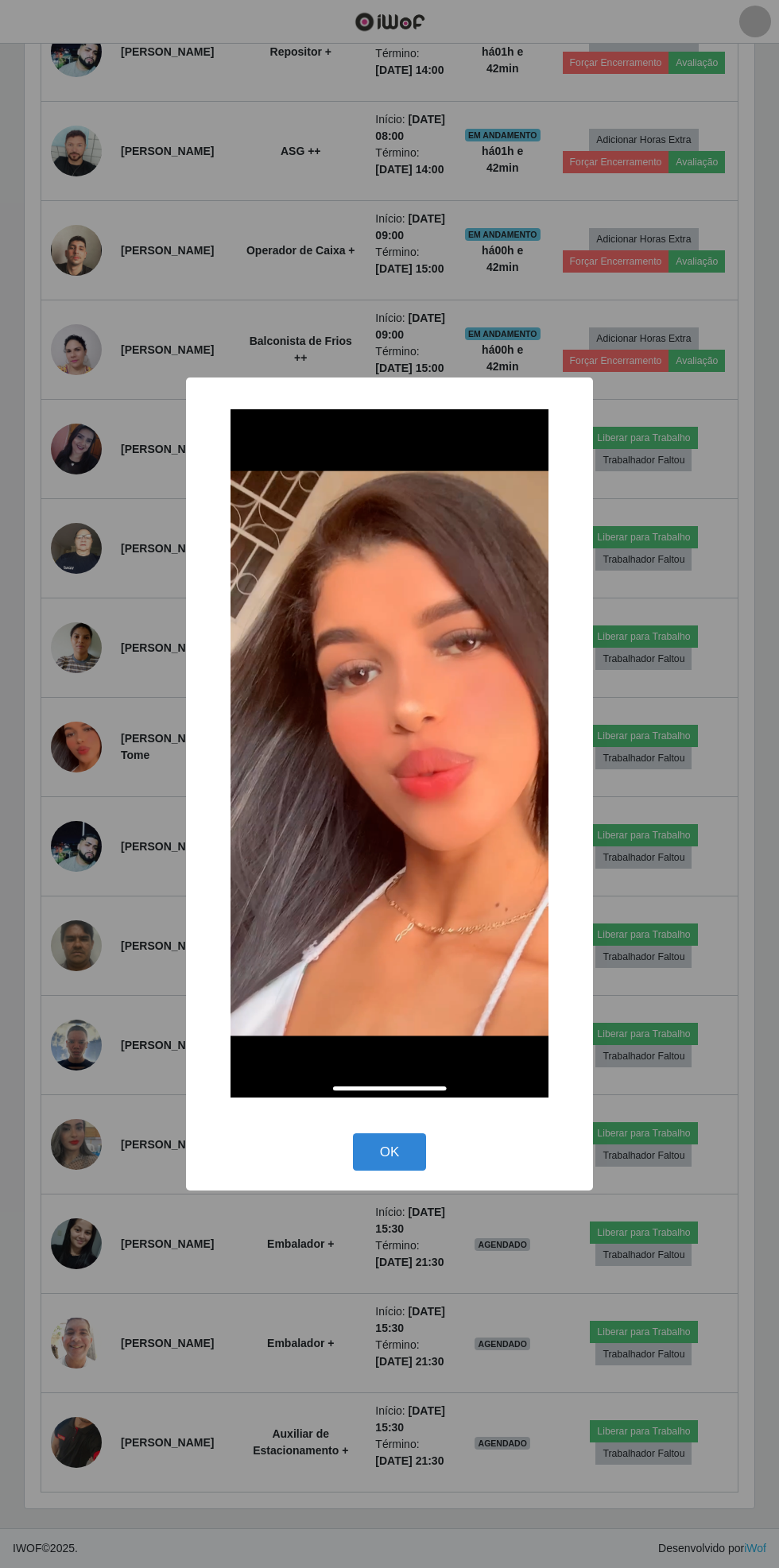
click at [385, 1151] on button "OK" at bounding box center [390, 1152] width 74 height 38
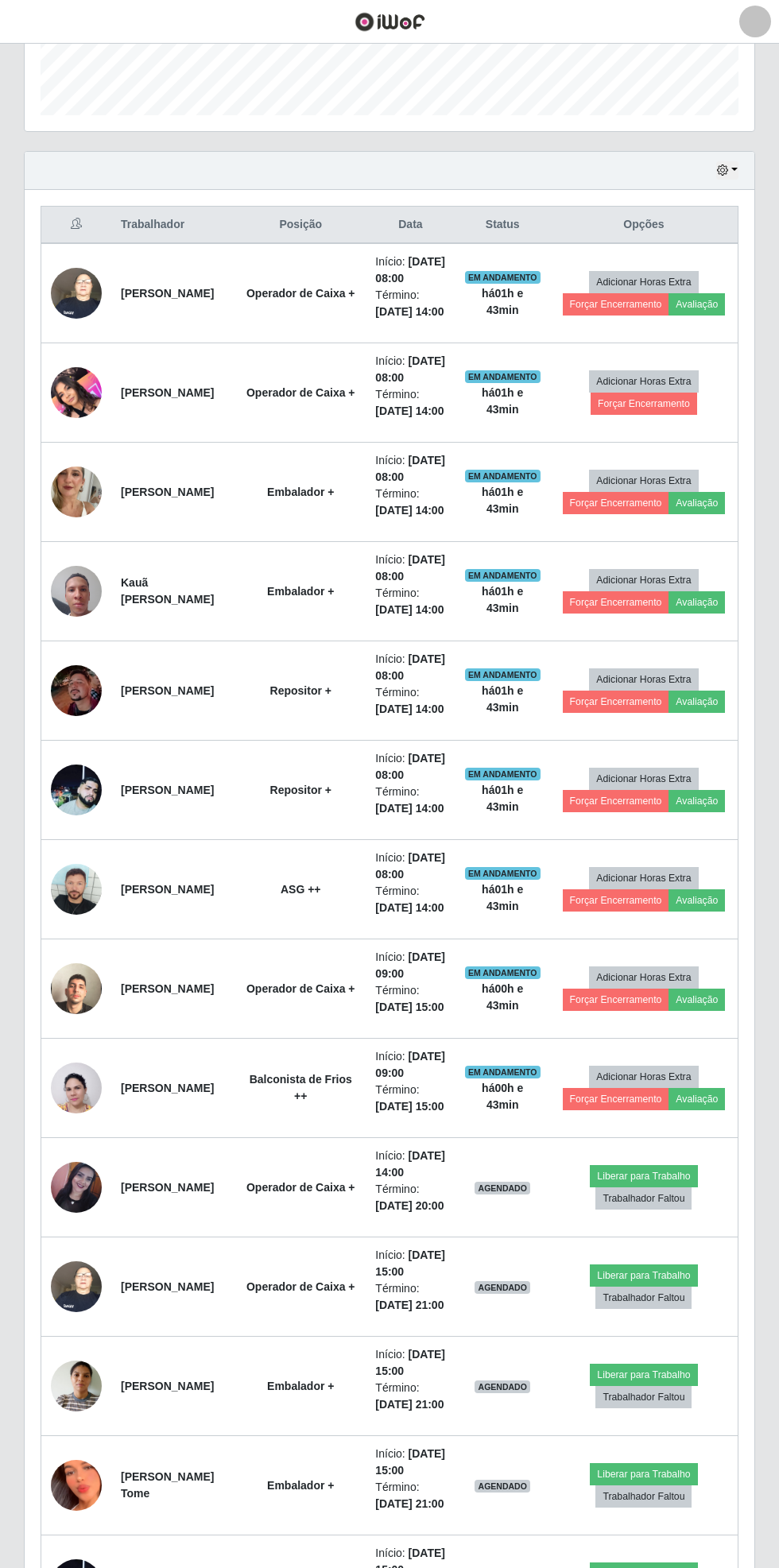
scroll to position [453, 0]
